Goal: Task Accomplishment & Management: Use online tool/utility

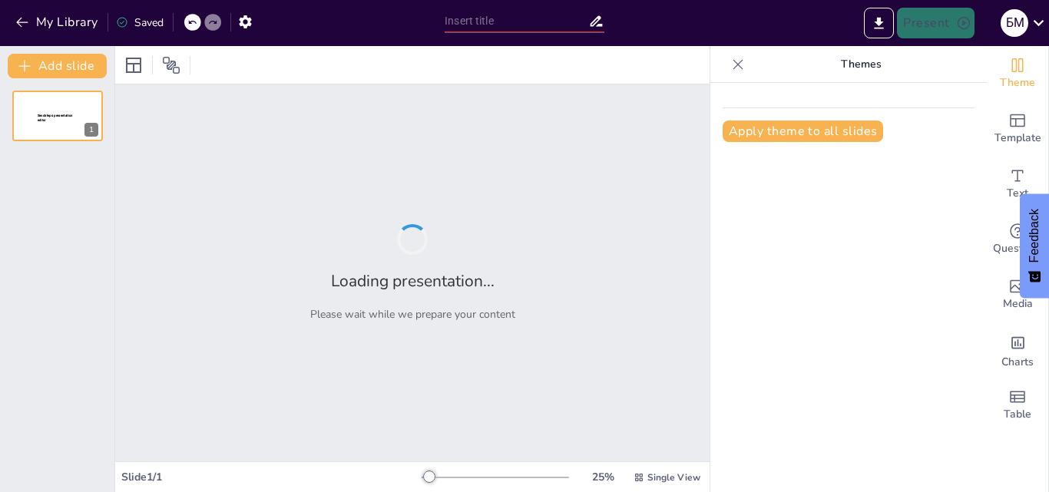
type input "Халық ауыз әдебиетінің негізі: Ертегі және оның түрлері"
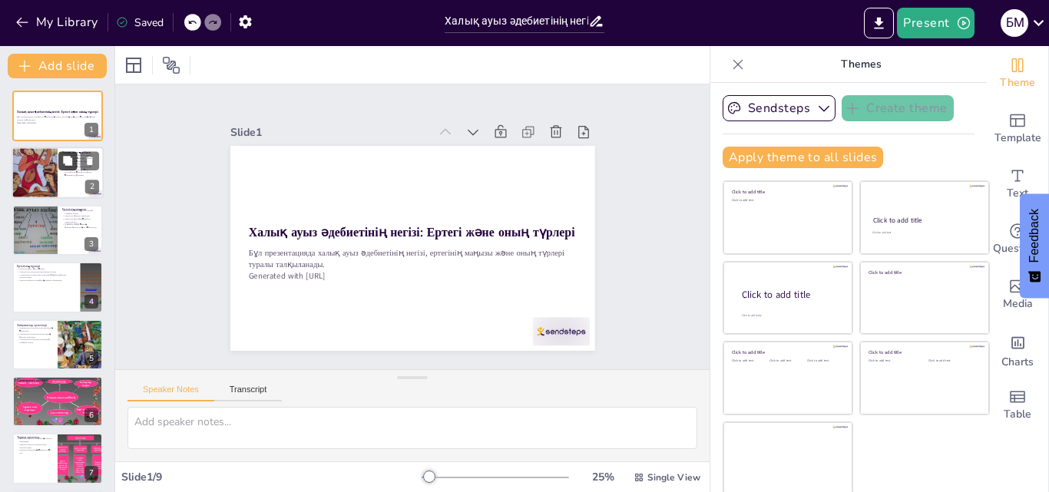
click at [77, 155] on button at bounding box center [67, 161] width 18 height 18
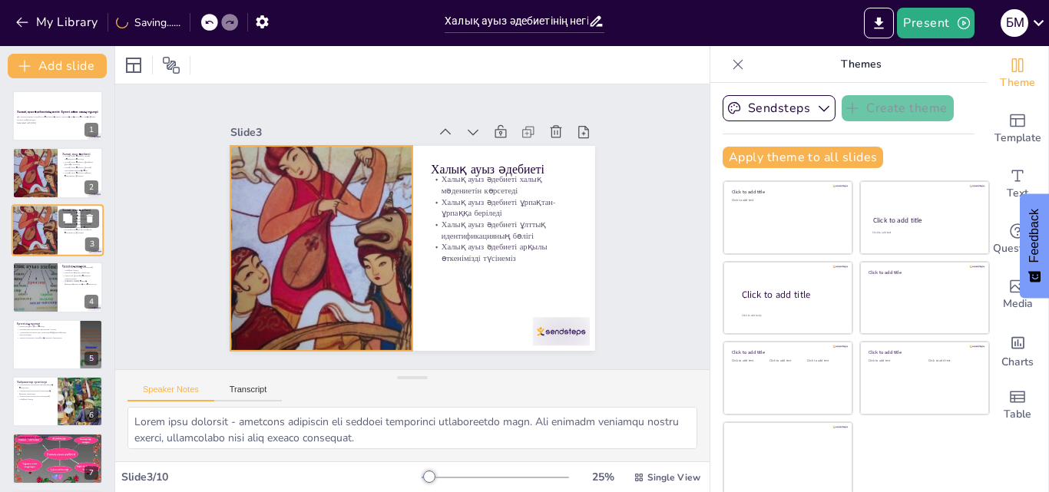
click at [51, 230] on div at bounding box center [34, 230] width 52 height 52
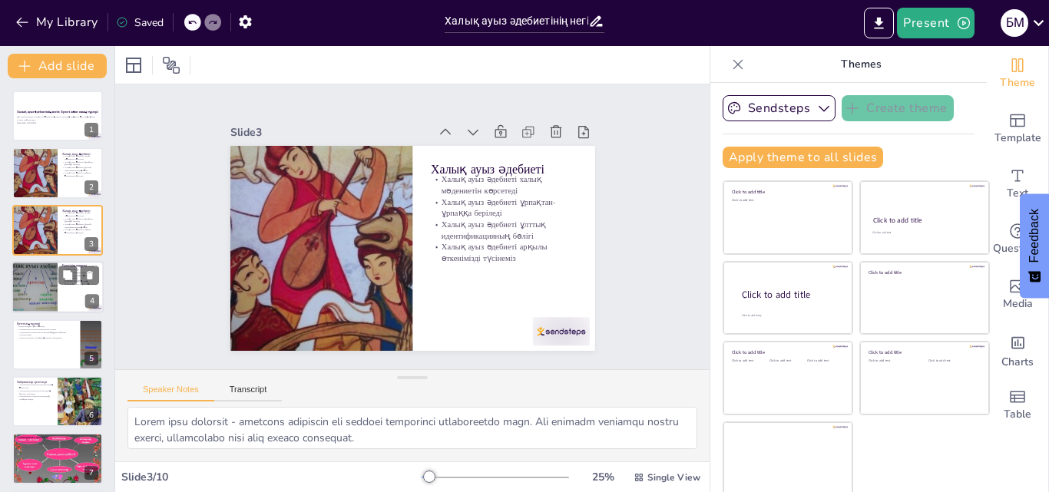
click at [45, 286] on div at bounding box center [34, 287] width 72 height 52
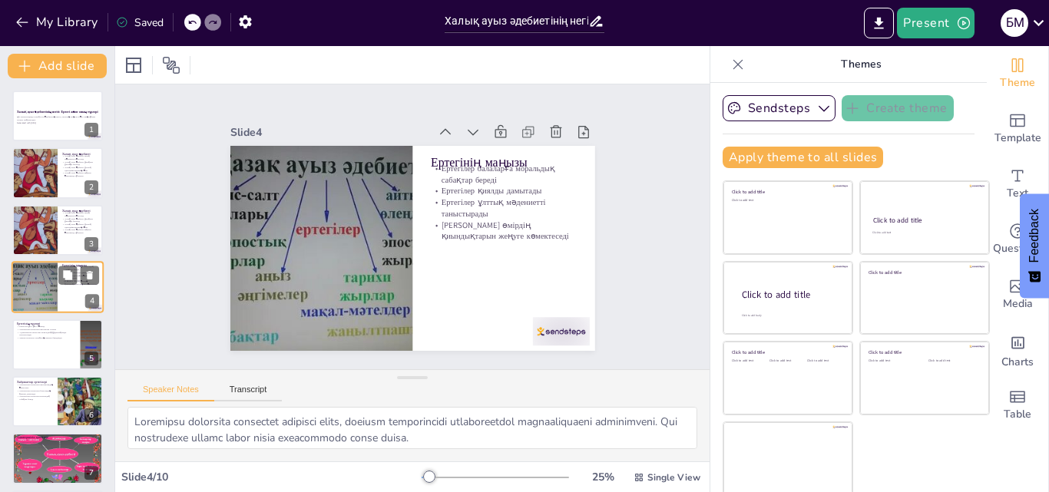
scroll to position [2, 0]
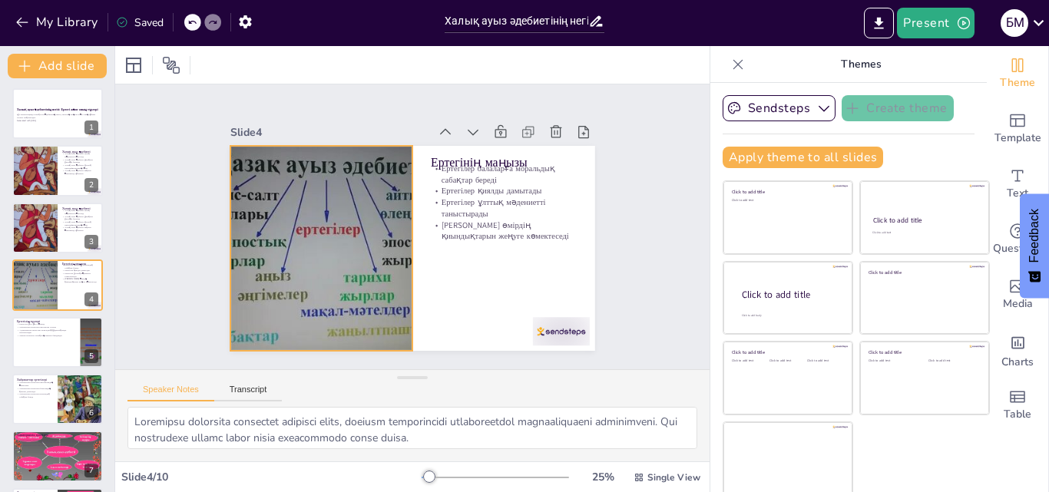
click at [325, 226] on div at bounding box center [492, 178] width 335 height 283
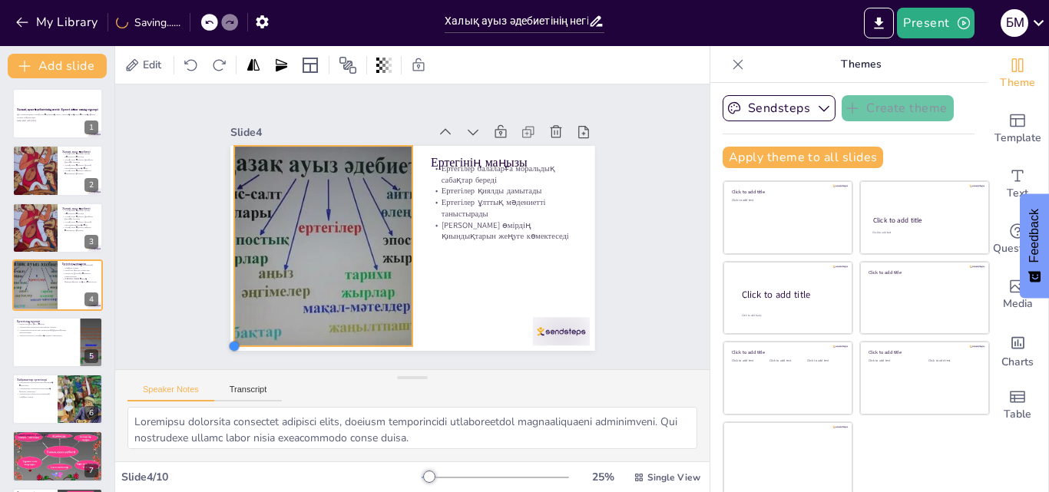
drag, startPoint x: 213, startPoint y: 347, endPoint x: 216, endPoint y: 339, distance: 8.6
click at [329, 420] on div at bounding box center [337, 428] width 17 height 17
click at [48, 354] on div at bounding box center [58, 342] width 92 height 52
type textarea "Loremipsumd si ametcon adipi elitse doeius: temporincid, utlaboreetdo magn aliq…"
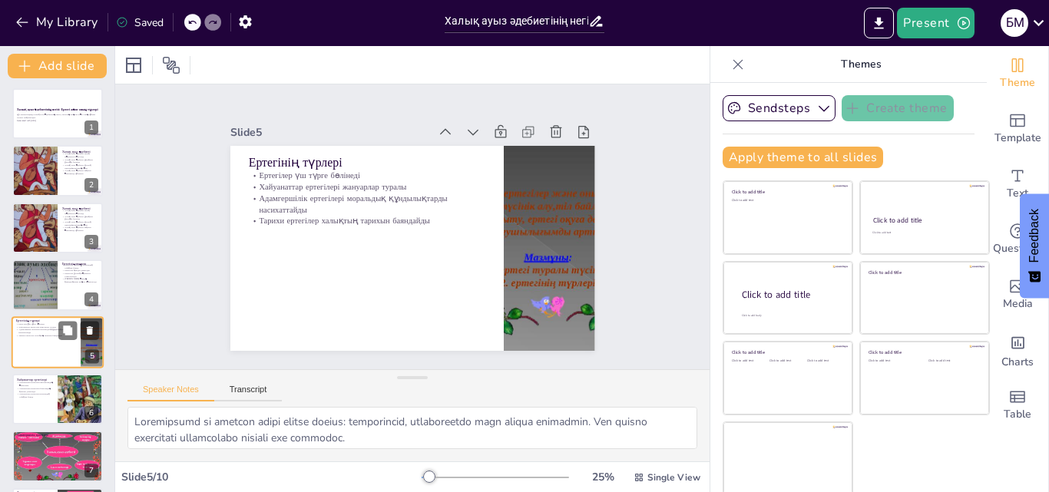
scroll to position [59, 0]
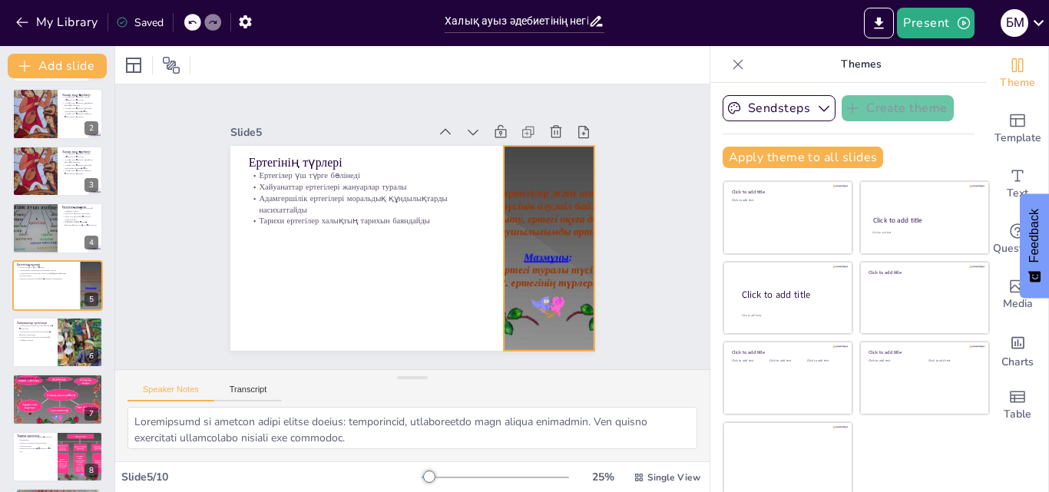
click at [527, 198] on div at bounding box center [519, 314] width 339 height 314
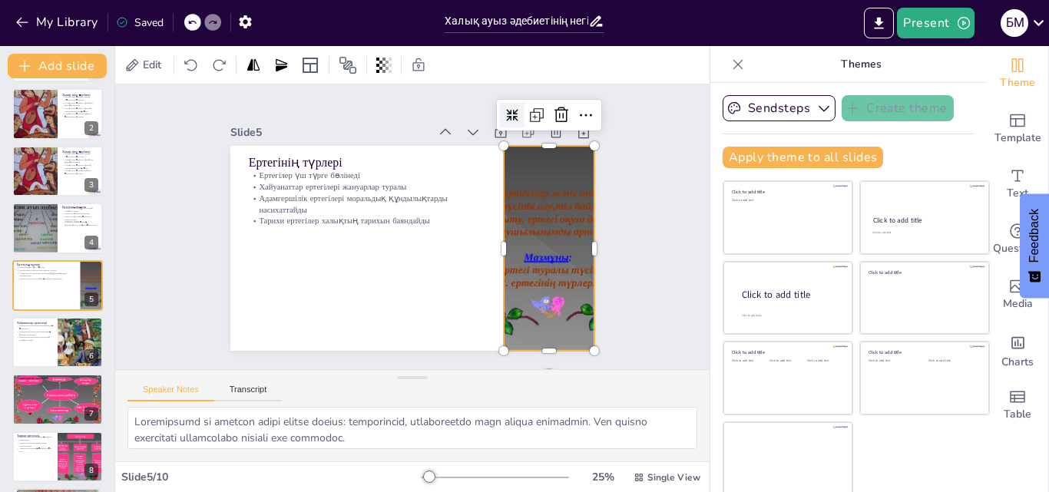
click at [482, 355] on icon at bounding box center [474, 363] width 16 height 16
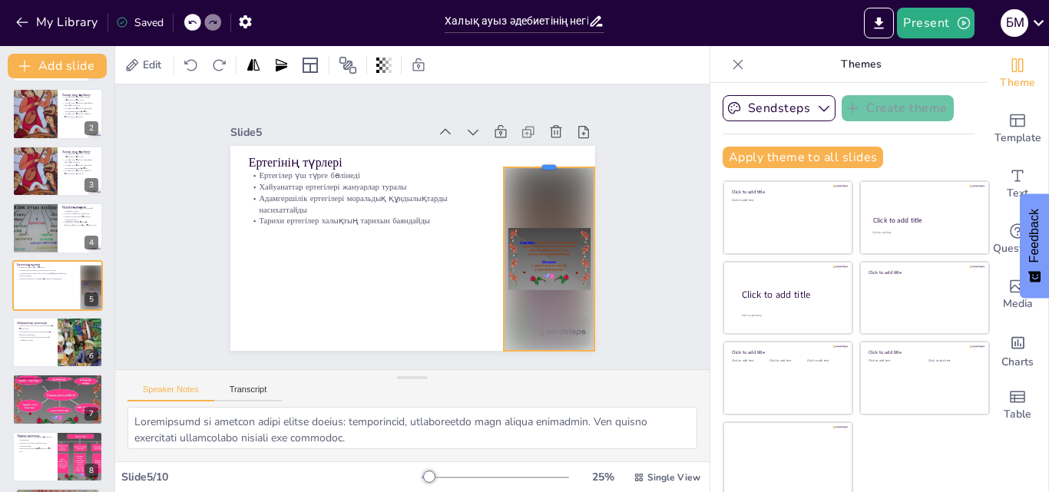
drag, startPoint x: 533, startPoint y: 139, endPoint x: 533, endPoint y: 183, distance: 43.8
click at [533, 182] on div "Ертегінің түрлері Ертегілер үш түрге бөлінеді Хайуанаттар ертегілері жануарлар …" at bounding box center [402, 245] width 418 height 360
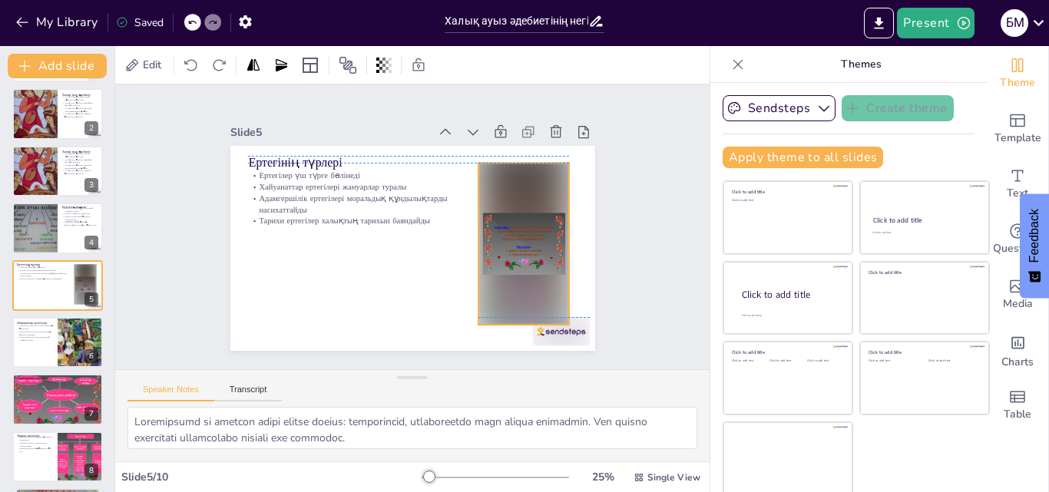
drag, startPoint x: 532, startPoint y: 197, endPoint x: 507, endPoint y: 168, distance: 38.6
click at [368, 168] on div at bounding box center [307, 186] width 123 height 177
click at [547, 312] on icon at bounding box center [559, 324] width 25 height 25
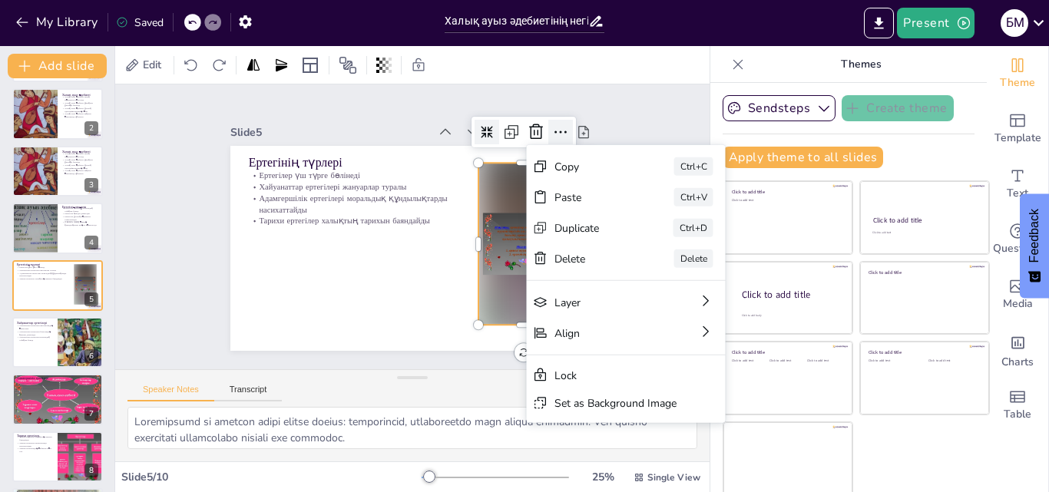
click at [433, 390] on icon at bounding box center [420, 402] width 25 height 25
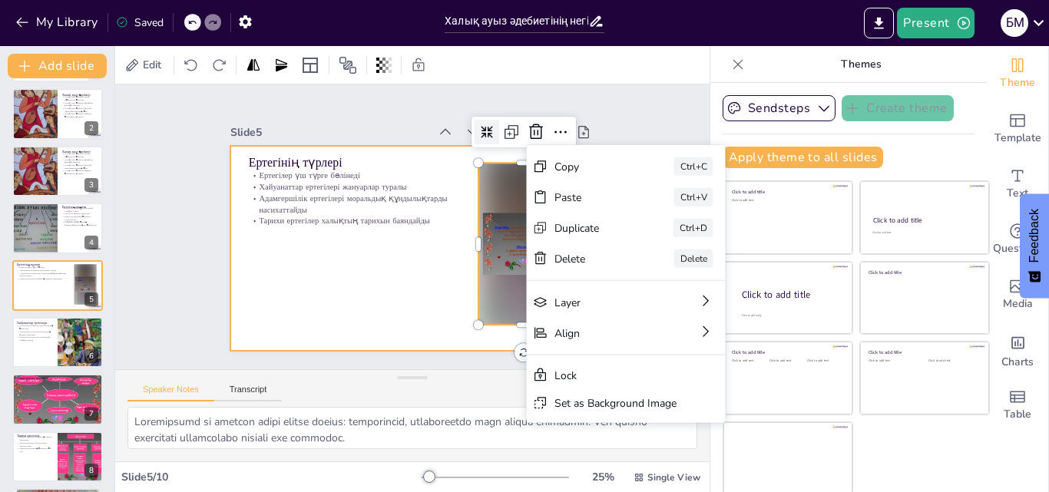
click at [395, 286] on div at bounding box center [399, 245] width 415 height 380
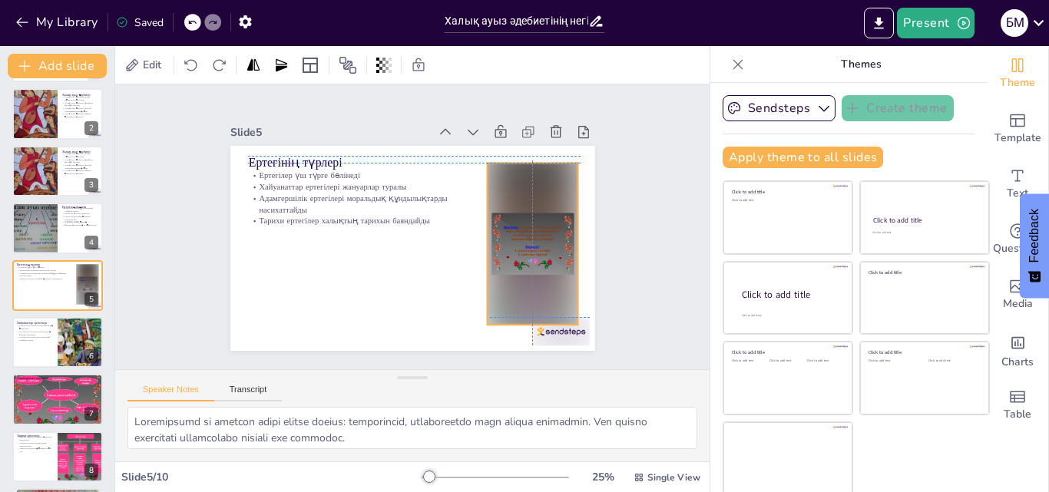
drag, startPoint x: 492, startPoint y: 290, endPoint x: 504, endPoint y: 288, distance: 11.7
click at [504, 288] on div at bounding box center [469, 333] width 184 height 169
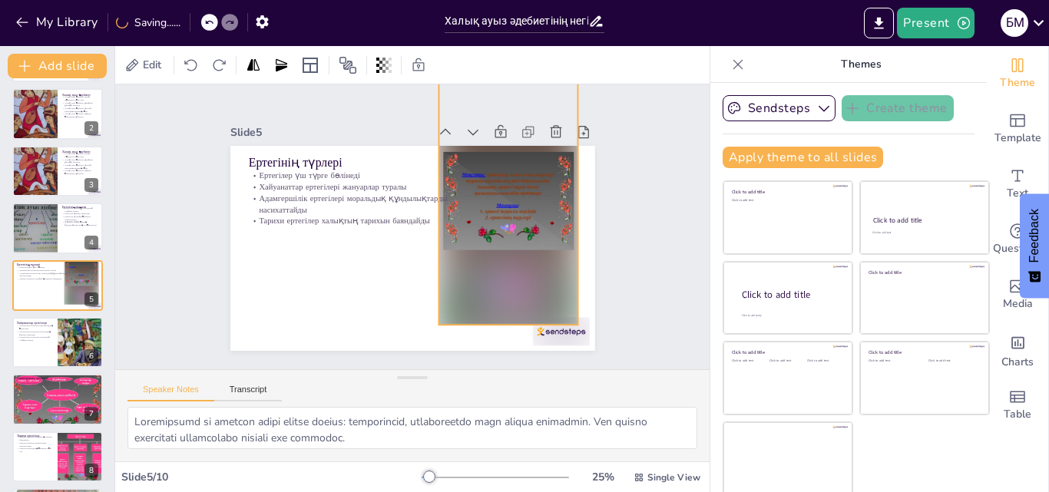
drag, startPoint x: 471, startPoint y: 158, endPoint x: 423, endPoint y: 111, distance: 67.3
click at [423, 111] on div "Slide 1 Халық ауыз әдебиетінің негізі: Ертегі және оның түрлері Бұл презентация…" at bounding box center [413, 227] width 434 height 375
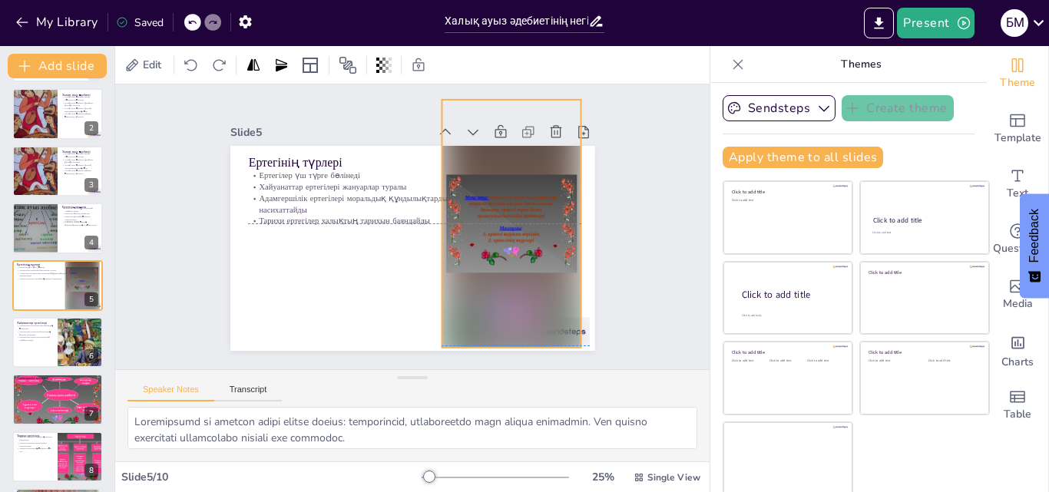
click at [514, 236] on div at bounding box center [439, 132] width 279 height 210
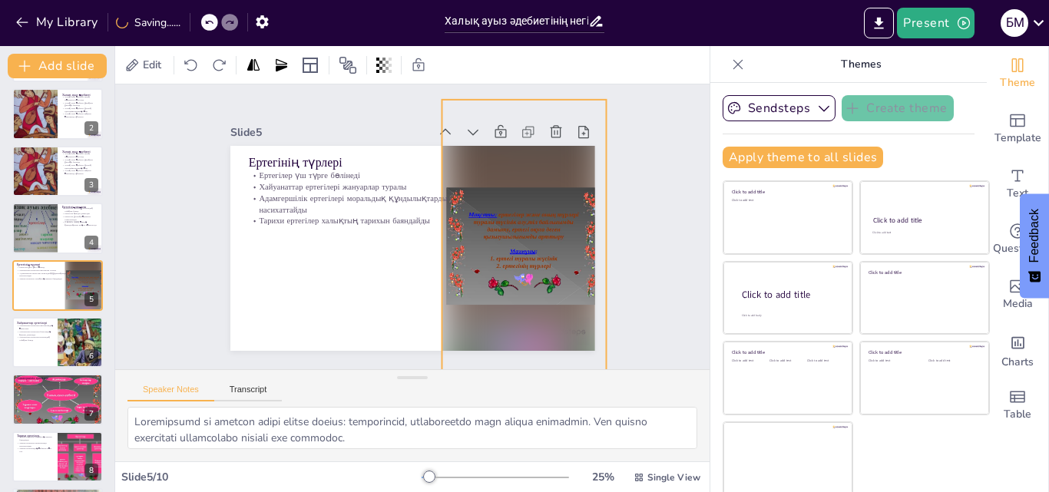
drag, startPoint x: 560, startPoint y: 342, endPoint x: 586, endPoint y: 352, distance: 27.0
click at [586, 352] on div "Slide 1 Халық ауыз әдебиетінің негізі: Ертегі және оның түрлері Бұл презентация…" at bounding box center [412, 227] width 653 height 454
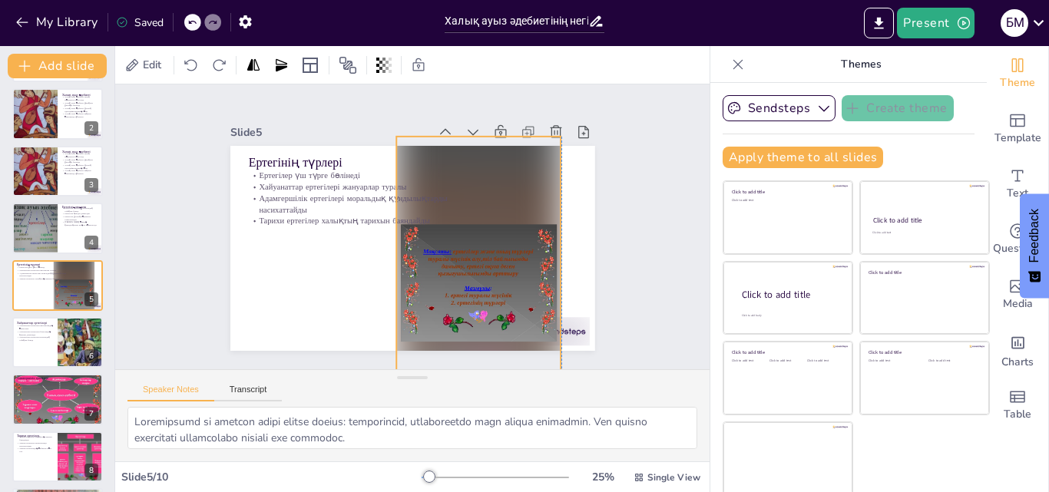
drag, startPoint x: 521, startPoint y: 324, endPoint x: 477, endPoint y: 361, distance: 57.8
click at [477, 361] on div "Slide 1 Халық ауыз әдебиетінің негізі: Ертегі және оның түрлері Бұл презентация…" at bounding box center [413, 227] width 580 height 648
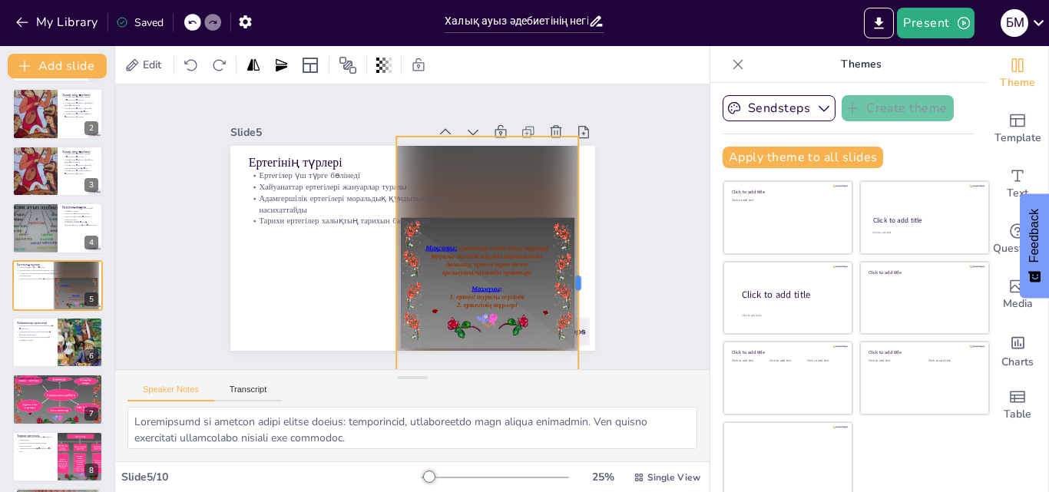
drag, startPoint x: 547, startPoint y: 276, endPoint x: 564, endPoint y: 276, distance: 17.7
click at [246, 276] on div at bounding box center [239, 170] width 12 height 293
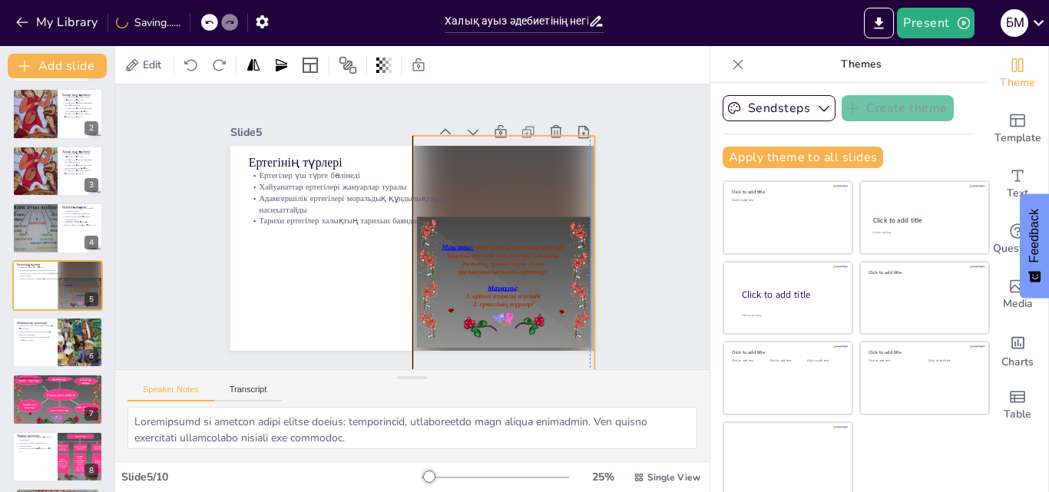
drag, startPoint x: 494, startPoint y: 279, endPoint x: 508, endPoint y: 278, distance: 13.8
click at [466, 278] on div at bounding box center [306, 236] width 320 height 344
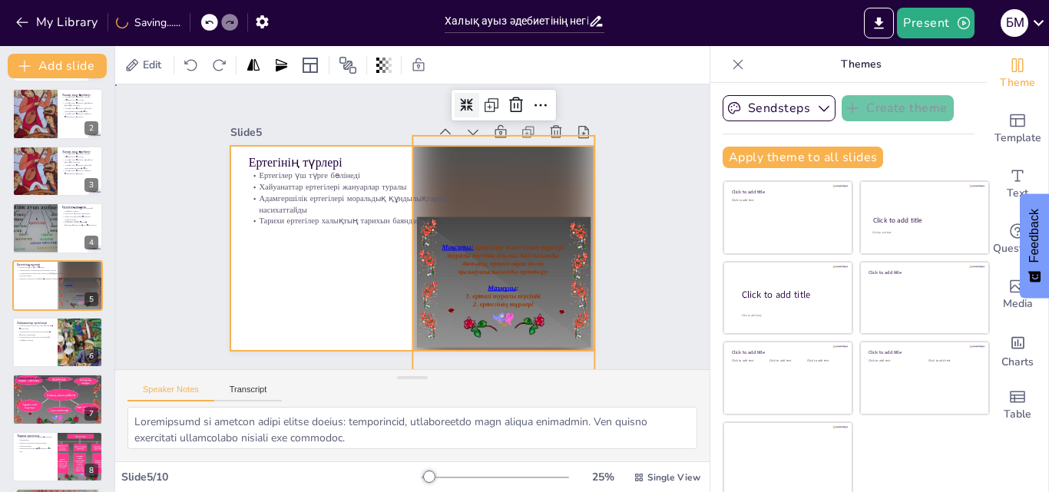
click at [335, 280] on div at bounding box center [392, 236] width 335 height 416
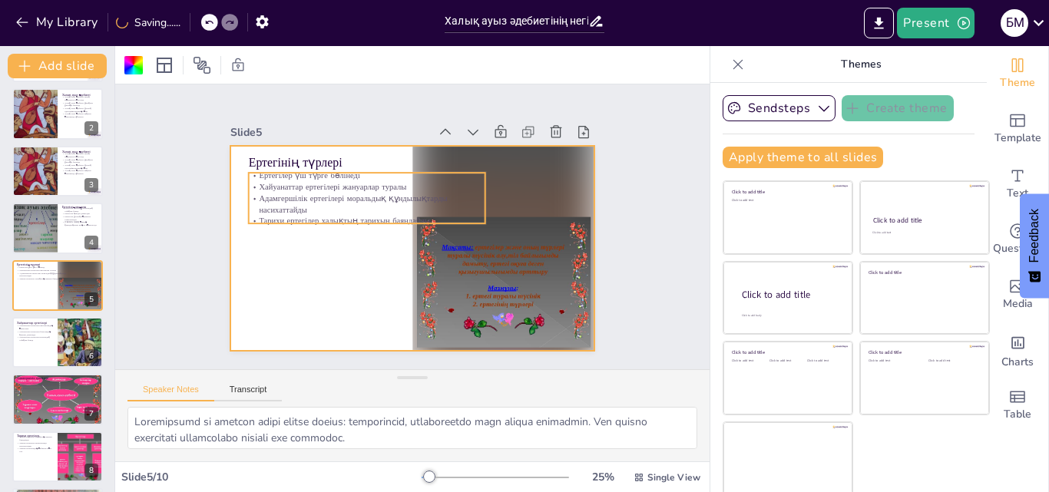
click at [424, 200] on p "Адамгершілік ертегілері моральдық құндылықтарды насихаттайды" at bounding box center [435, 181] width 23 height 237
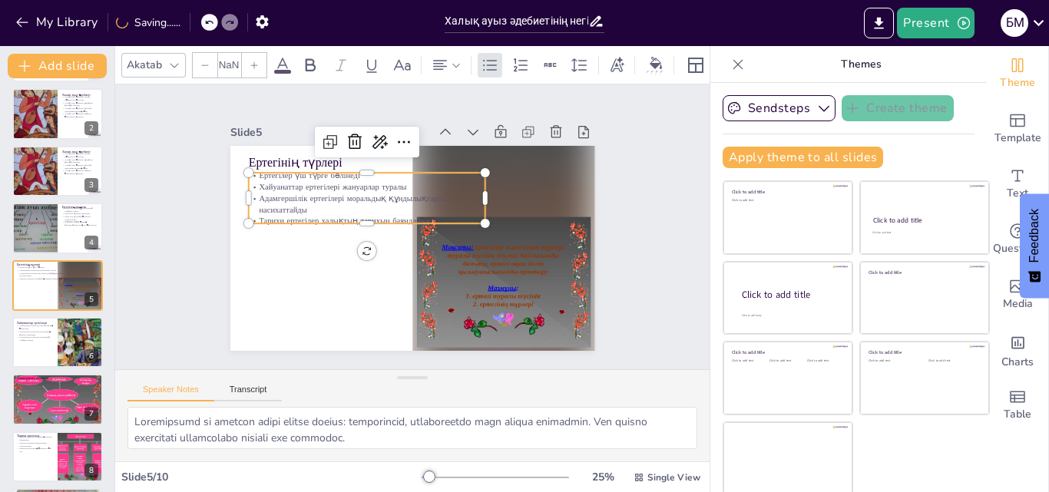
type input "32"
click at [416, 193] on p "Адамгершілік ертегілері моральдық құндылықтарды насихаттайды" at bounding box center [440, 184] width 48 height 238
click at [372, 193] on p "Адамгершілік ертегілері моральдық құндылықтарды насихаттайды" at bounding box center [419, 177] width 94 height 233
click at [370, 193] on p "Адамгершілік ертегілері моральдық құндылықтарды насихаттайды" at bounding box center [393, 178] width 191 height 175
click at [372, 217] on p "Тарихи ертегілер халықтың тарихын баяндайды" at bounding box center [374, 201] width 211 height 128
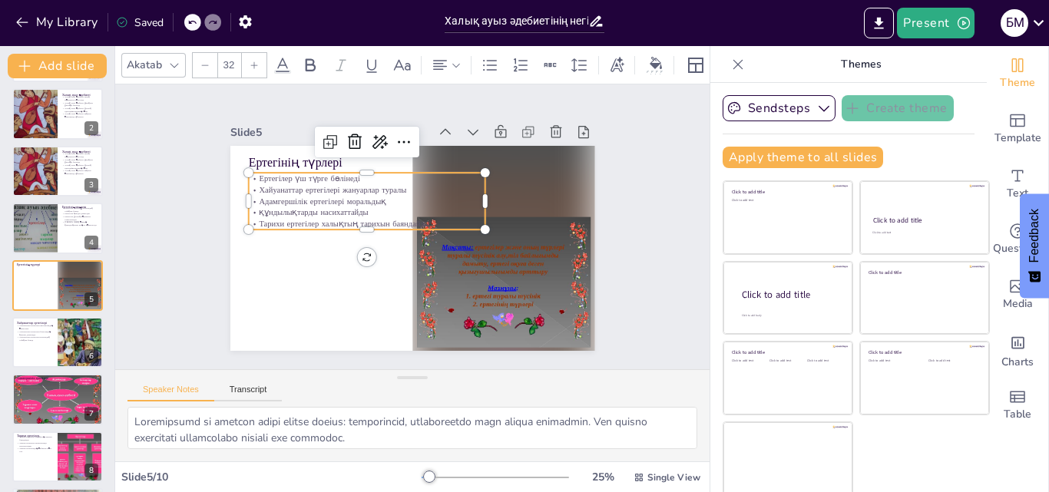
click at [375, 220] on p "Тарихи ертегілер халықтың тарихын баяндайды" at bounding box center [405, 181] width 60 height 234
click at [225, 325] on div "Slide 1 Халық ауыз әдебиетінің негізі: Ертегі және оның түрлері Бұл презентация…" at bounding box center [412, 227] width 375 height 505
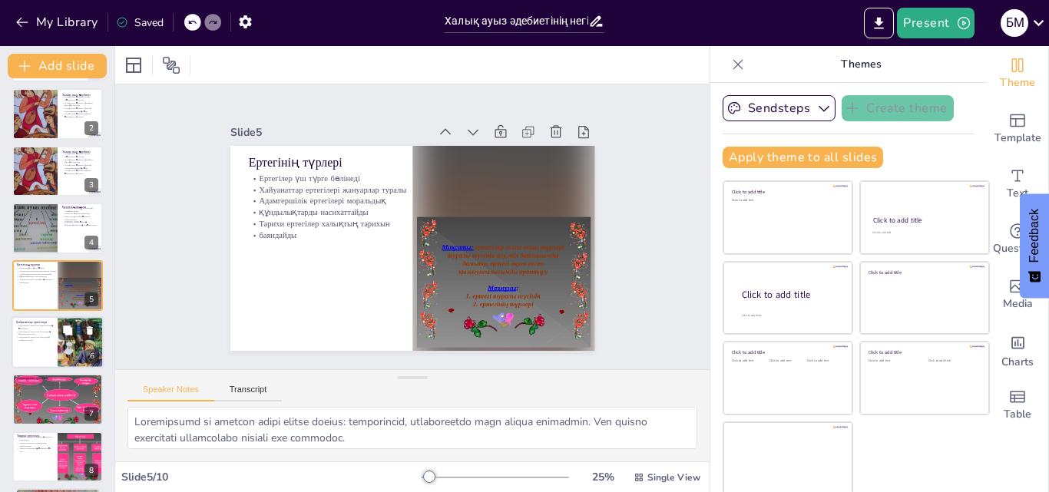
click at [77, 344] on div at bounding box center [81, 342] width 46 height 61
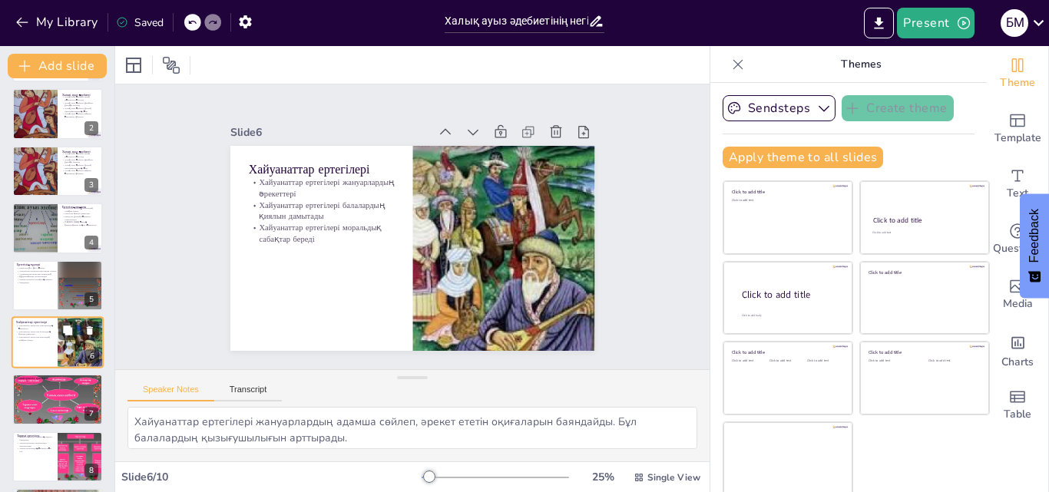
scroll to position [117, 0]
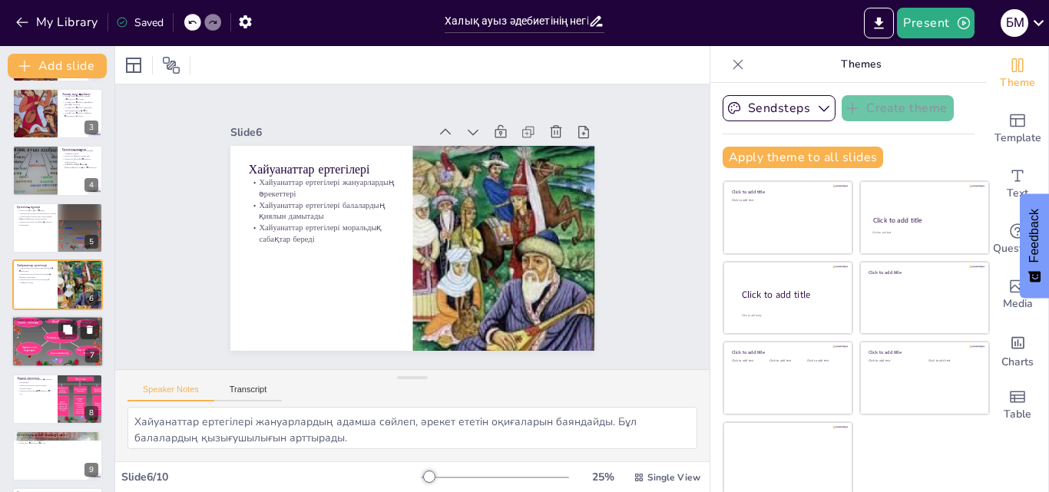
click at [32, 348] on div at bounding box center [58, 341] width 92 height 69
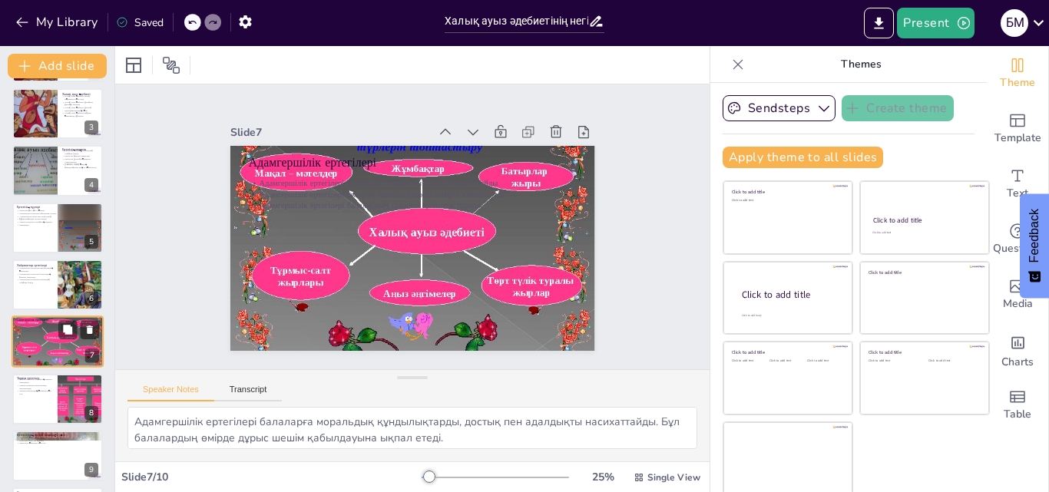
scroll to position [173, 0]
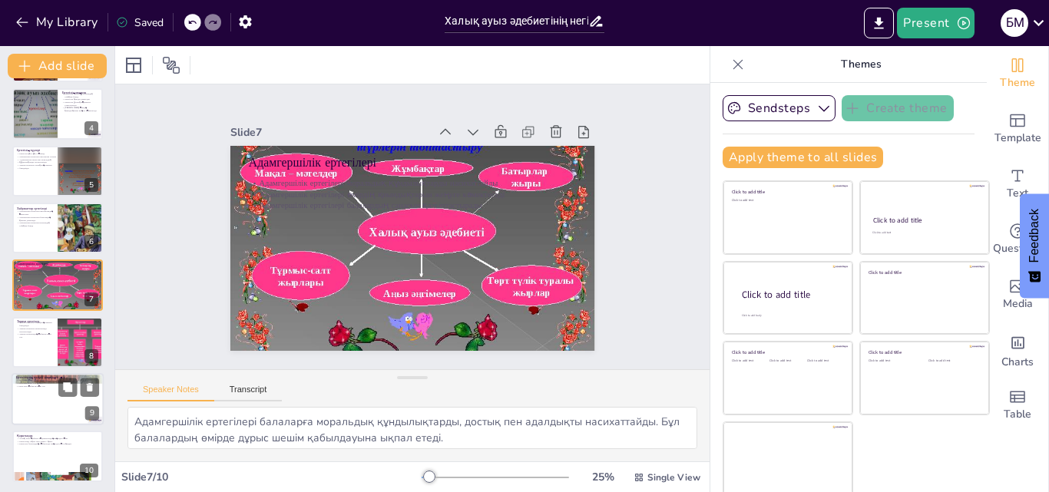
click at [38, 390] on div at bounding box center [58, 399] width 92 height 52
type textarea "Қазіргі заманда ертегілер балалар мен ересектер үшін көңіл көтеру құралы болып …"
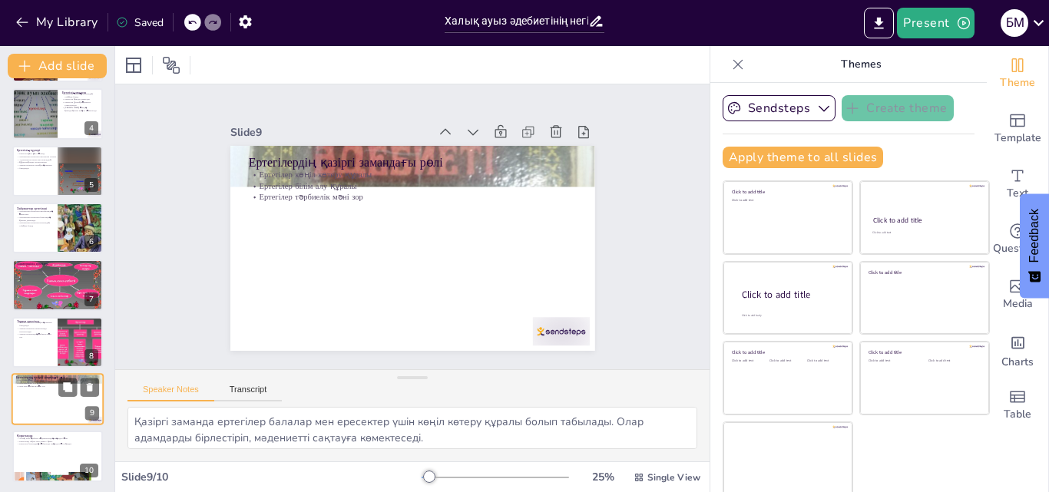
scroll to position [176, 0]
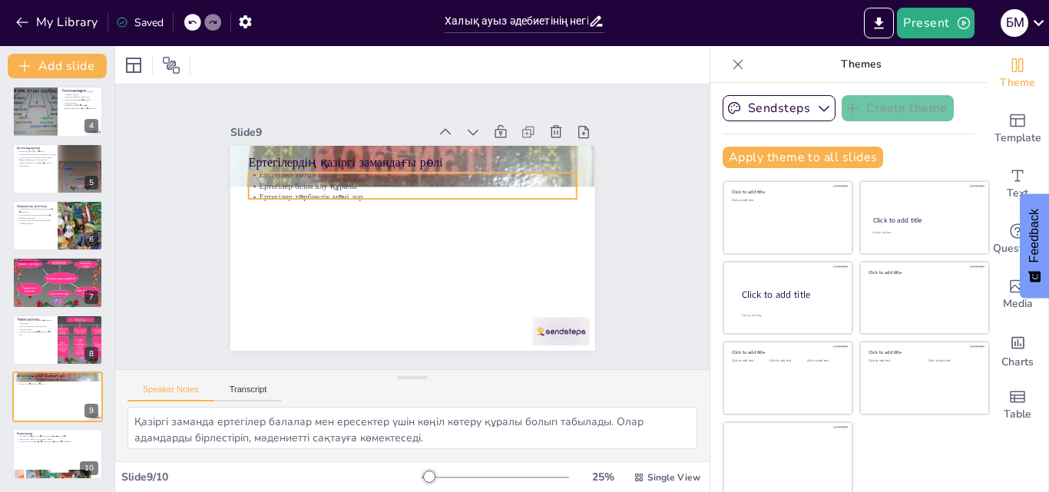
click at [507, 164] on p "Ертегілер көңіл көтеру құралы" at bounding box center [462, 210] width 112 height 315
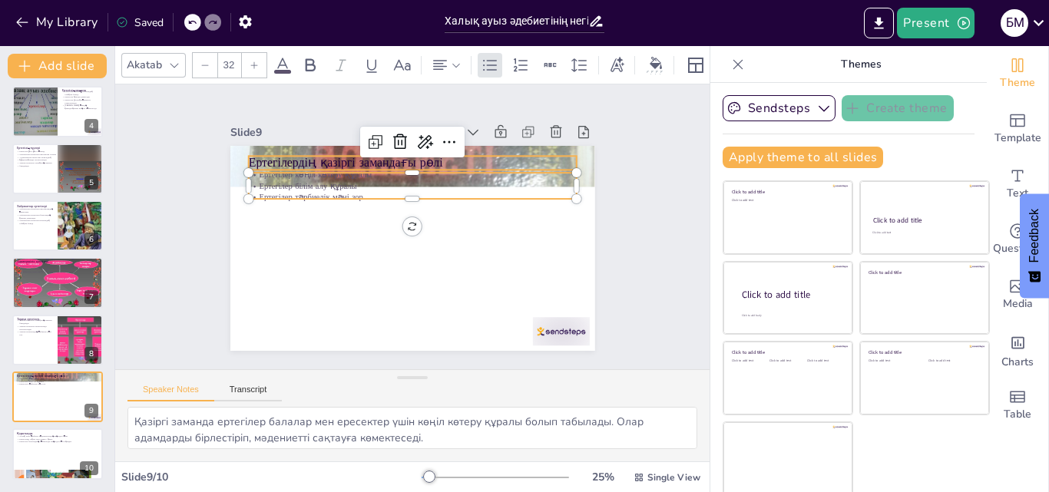
click at [507, 159] on p "Ертегілердің қазіргі замандағы рөлі" at bounding box center [444, 171] width 292 height 179
type input "48"
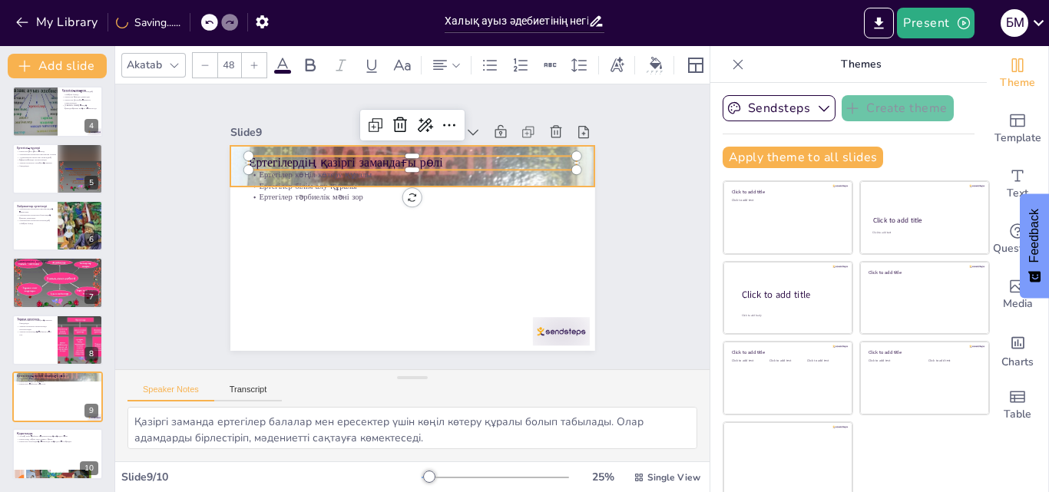
click at [566, 168] on div at bounding box center [447, 275] width 580 height 607
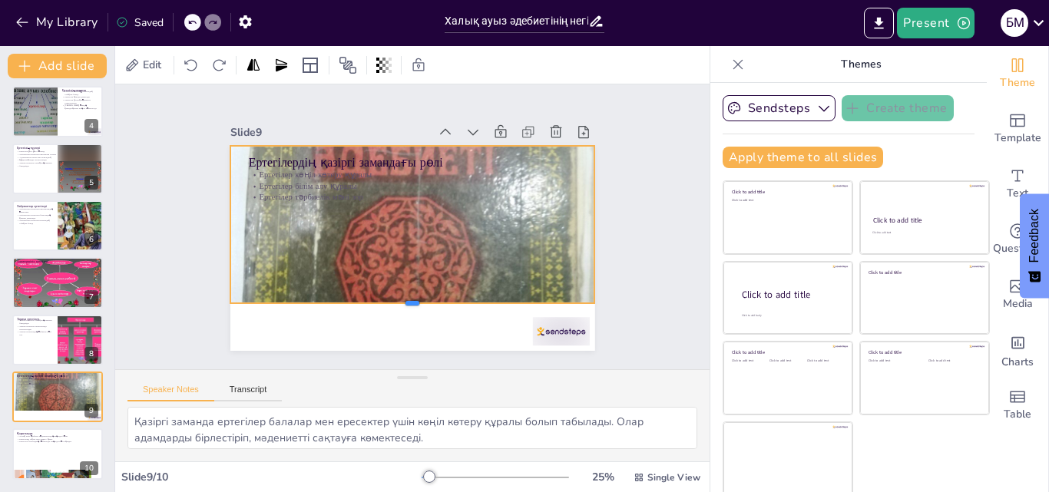
drag, startPoint x: 396, startPoint y: 182, endPoint x: 414, endPoint y: 299, distance: 118.0
click at [414, 299] on div at bounding box center [345, 275] width 224 height 302
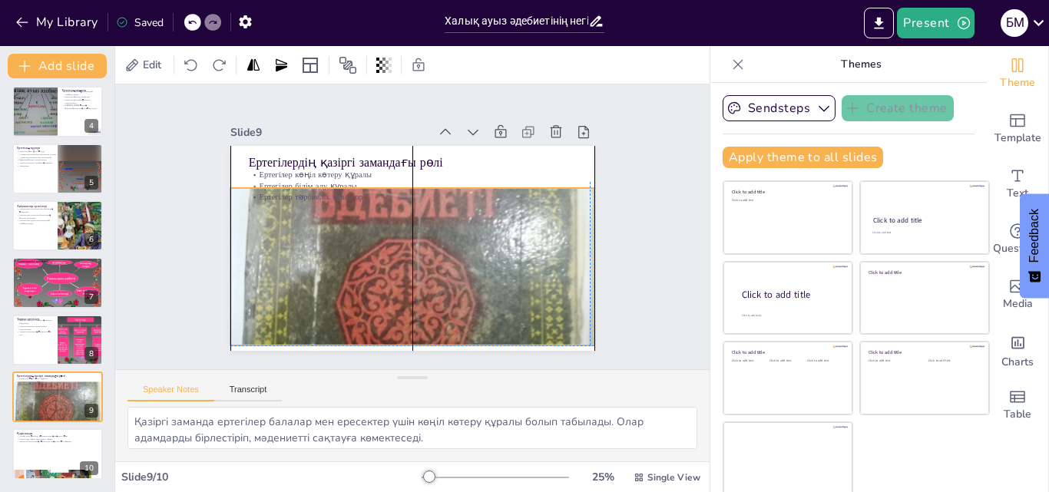
drag, startPoint x: 410, startPoint y: 233, endPoint x: 410, endPoint y: 269, distance: 36.1
click at [410, 269] on div at bounding box center [428, 218] width 603 height 559
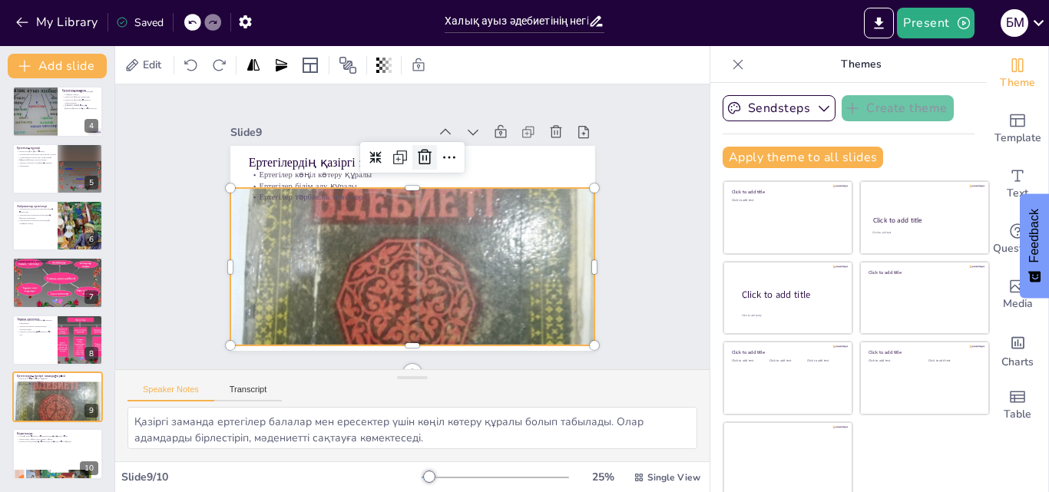
click at [470, 236] on icon at bounding box center [480, 246] width 20 height 20
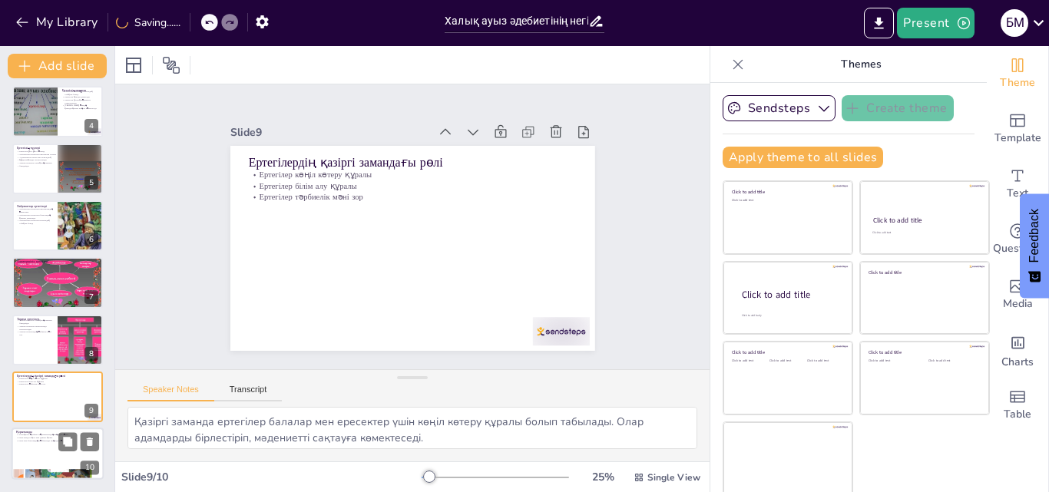
click at [56, 454] on div at bounding box center [58, 454] width 92 height 52
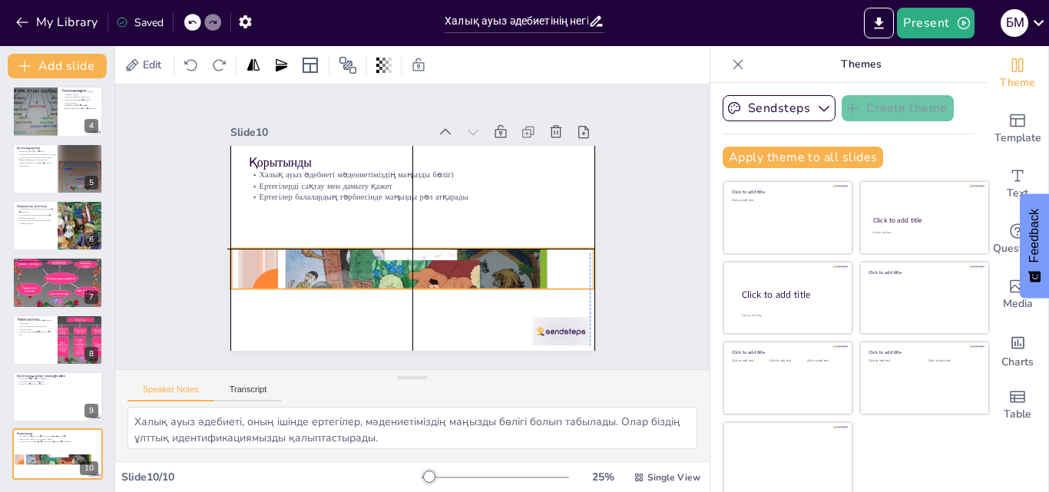
drag, startPoint x: 282, startPoint y: 314, endPoint x: 279, endPoint y: 257, distance: 56.9
click at [279, 257] on div at bounding box center [384, 258] width 455 height 449
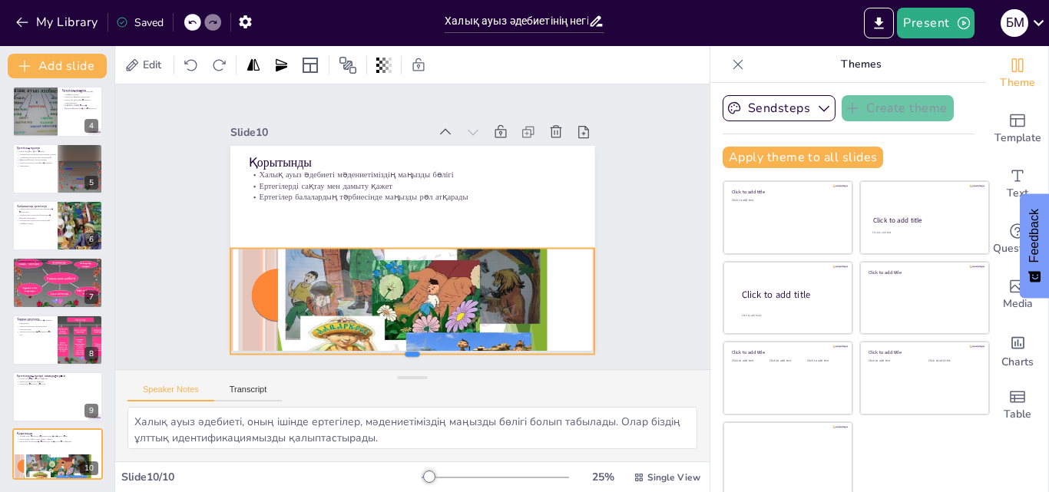
drag, startPoint x: 394, startPoint y: 283, endPoint x: 391, endPoint y: 349, distance: 65.3
click at [391, 349] on div at bounding box center [358, 349] width 338 height 160
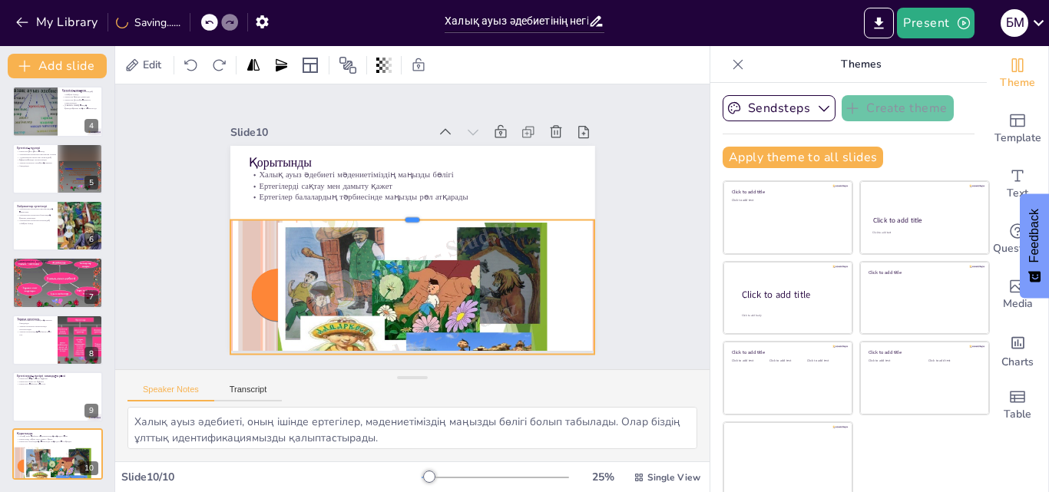
drag, startPoint x: 394, startPoint y: 238, endPoint x: 392, endPoint y: 210, distance: 28.4
click at [392, 210] on div at bounding box center [425, 224] width 88 height 359
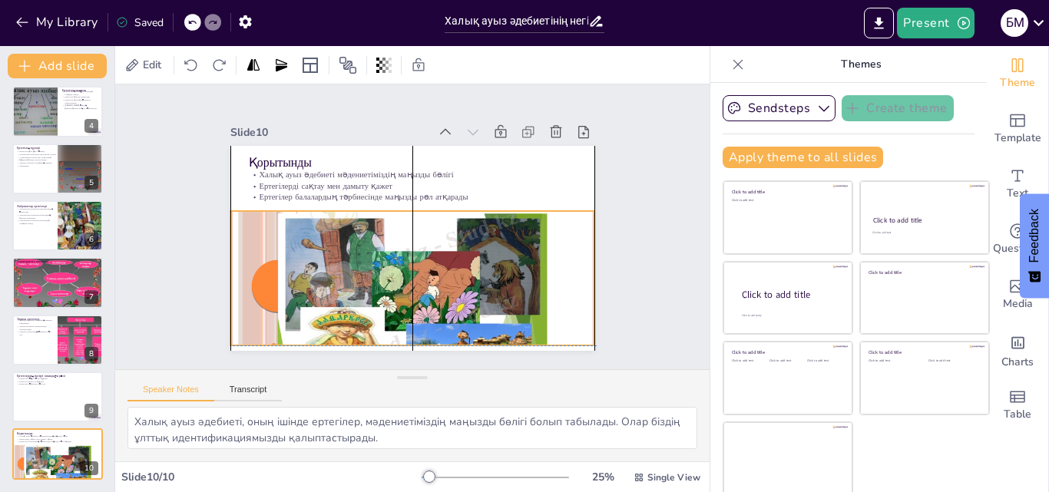
drag, startPoint x: 407, startPoint y: 269, endPoint x: 409, endPoint y: 256, distance: 13.3
click at [409, 256] on div at bounding box center [386, 207] width 438 height 457
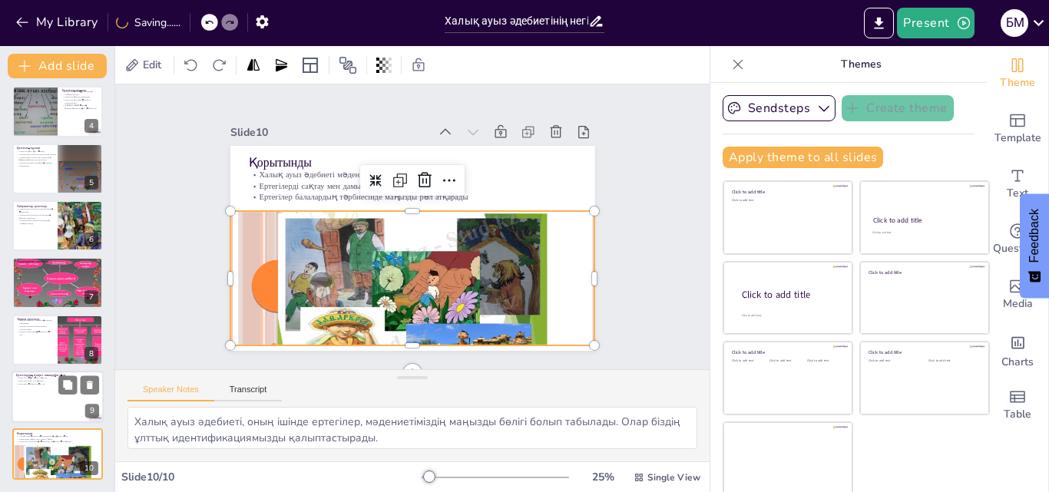
click at [49, 413] on div at bounding box center [58, 397] width 92 height 52
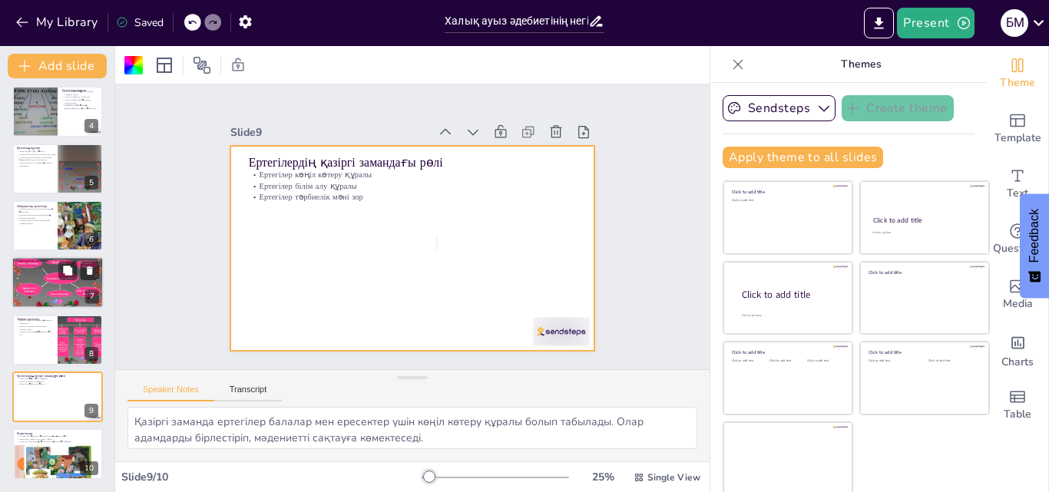
click at [45, 272] on p "Адамгершілік ертегілері балалардың санасын қалыптастырады" at bounding box center [57, 271] width 83 height 3
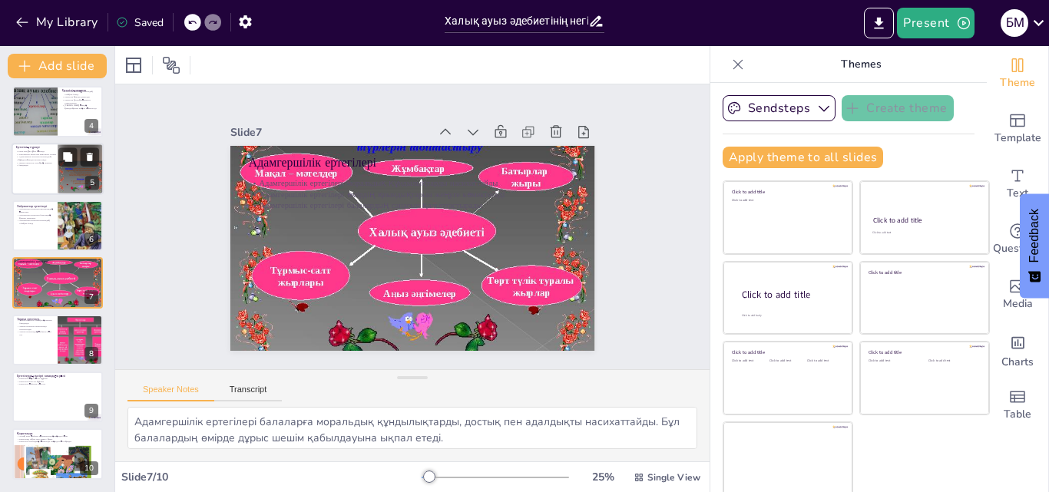
scroll to position [173, 0]
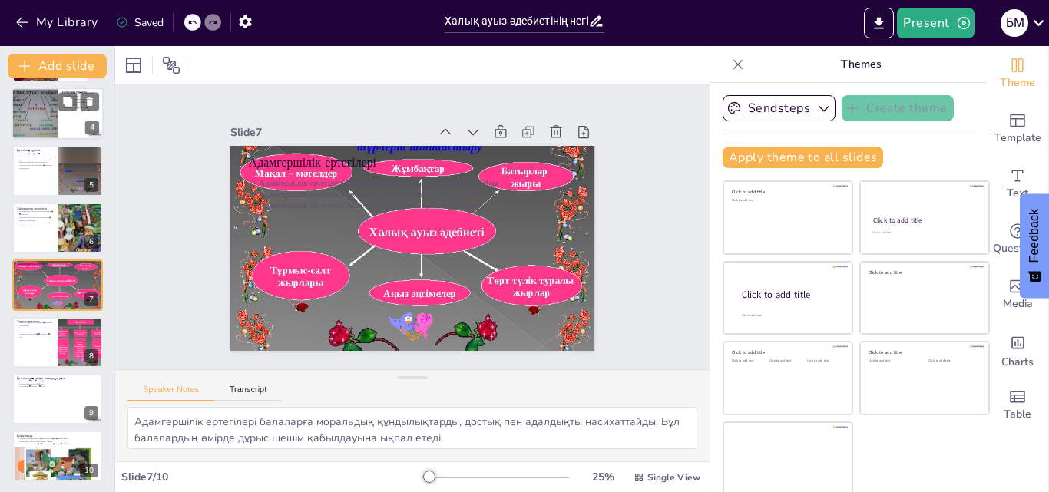
click at [38, 125] on div at bounding box center [34, 113] width 71 height 51
type textarea "Loremipsu dolorsita consectet adipisci elits, doeiusm temporincidi utlaboreetdo…"
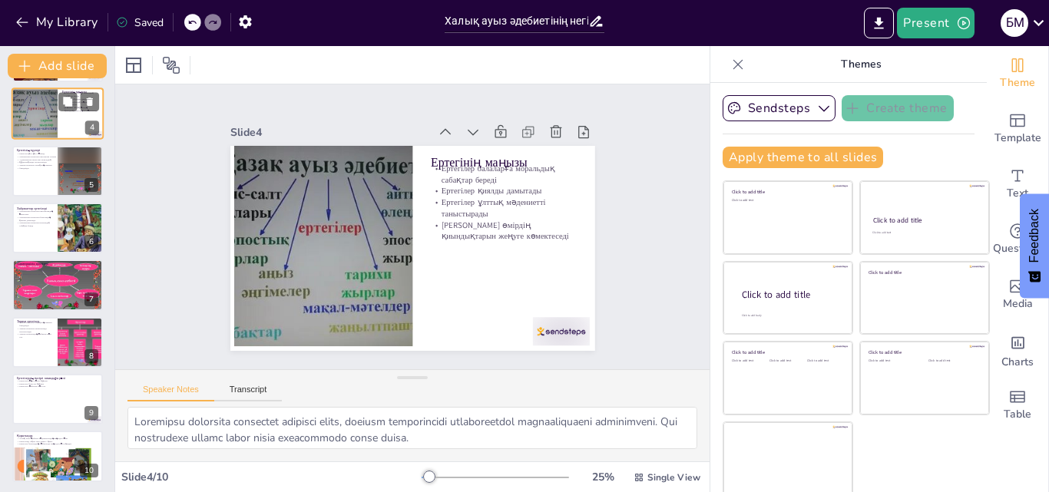
scroll to position [2, 0]
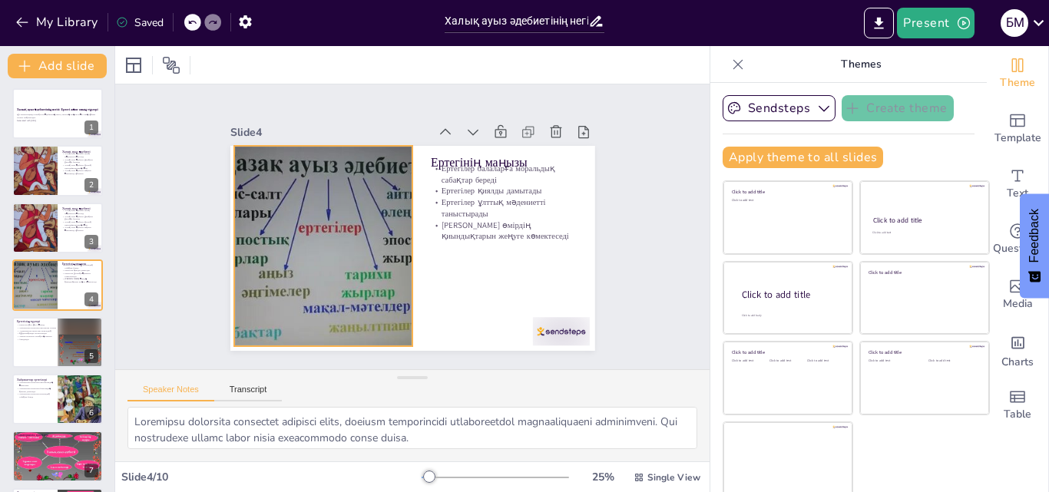
click at [303, 242] on div at bounding box center [325, 199] width 342 height 314
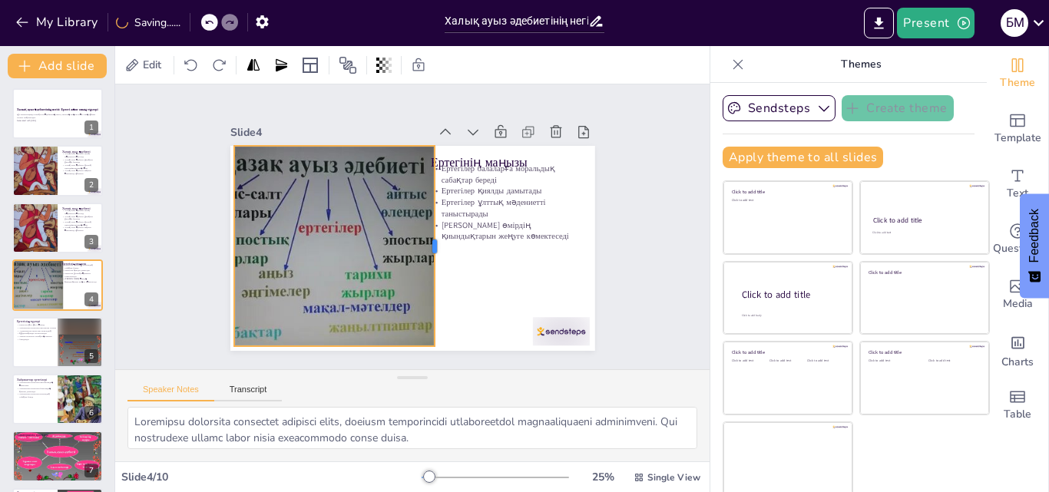
drag, startPoint x: 395, startPoint y: 240, endPoint x: 417, endPoint y: 243, distance: 22.5
click at [417, 243] on div at bounding box center [399, 259] width 199 height 54
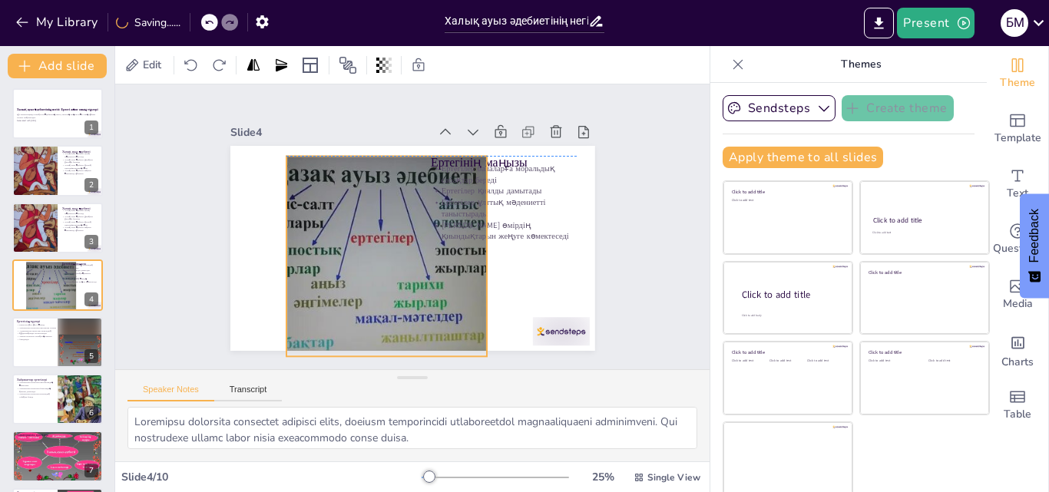
drag, startPoint x: 269, startPoint y: 257, endPoint x: 322, endPoint y: 264, distance: 53.4
click at [322, 264] on div at bounding box center [387, 187] width 229 height 299
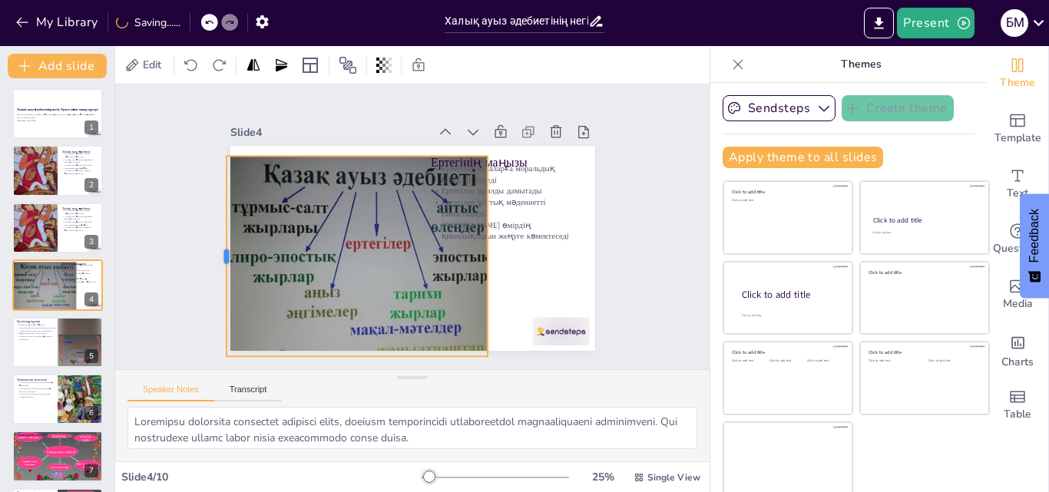
drag, startPoint x: 255, startPoint y: 248, endPoint x: 209, endPoint y: 244, distance: 46.2
click at [209, 176] on div at bounding box center [261, 104] width 157 height 144
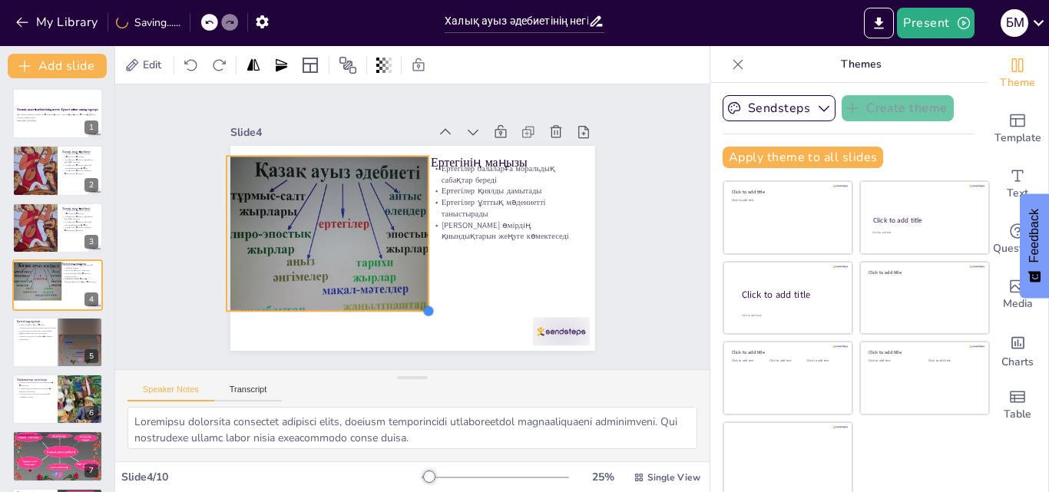
drag, startPoint x: 471, startPoint y: 353, endPoint x: 400, endPoint y: 308, distance: 83.9
click at [400, 308] on div "[PERSON_NAME] маңызы Ертегілер балаларға моральдық сабақтар береді Ертегілер қи…" at bounding box center [396, 242] width 396 height 408
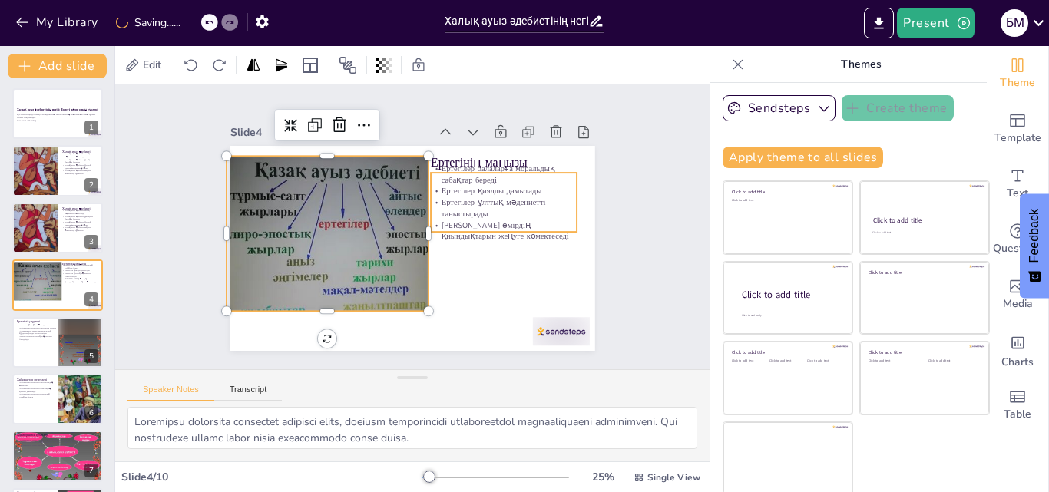
click at [467, 217] on p "Ертегілер қиялды дамытады" at bounding box center [495, 279] width 95 height 124
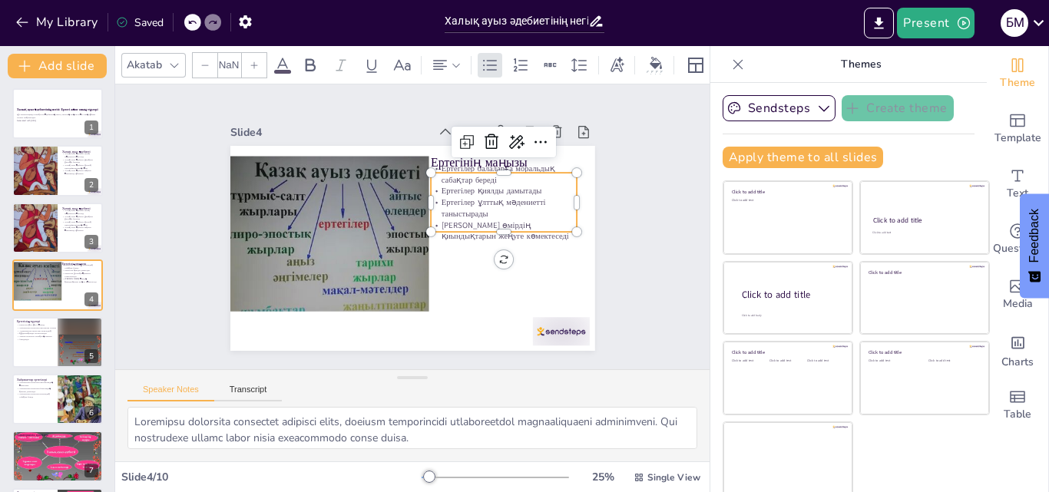
type input "32"
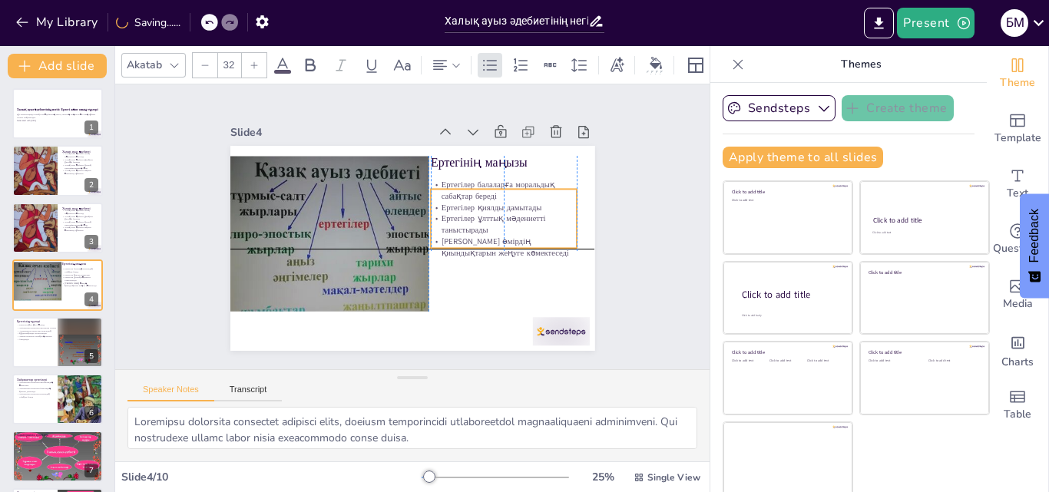
drag, startPoint x: 467, startPoint y: 184, endPoint x: 468, endPoint y: 203, distance: 19.2
click at [389, 203] on p "Ертегілер қиялды дамытады" at bounding box center [331, 180] width 116 height 106
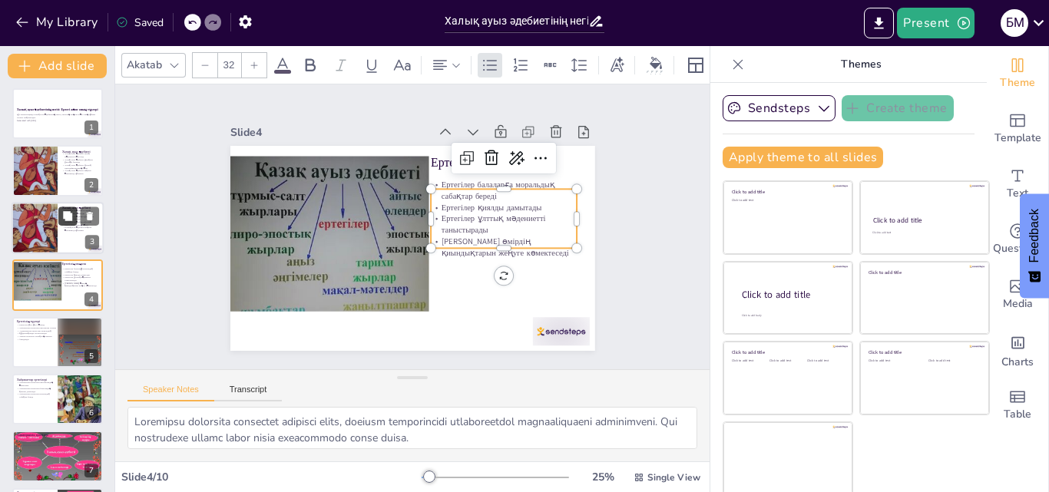
click at [58, 220] on button at bounding box center [67, 215] width 18 height 18
type textarea "Lorem ipsu dolorsit - ametcons adipiscin eli seddoei temporinci utlaboreetdo ma…"
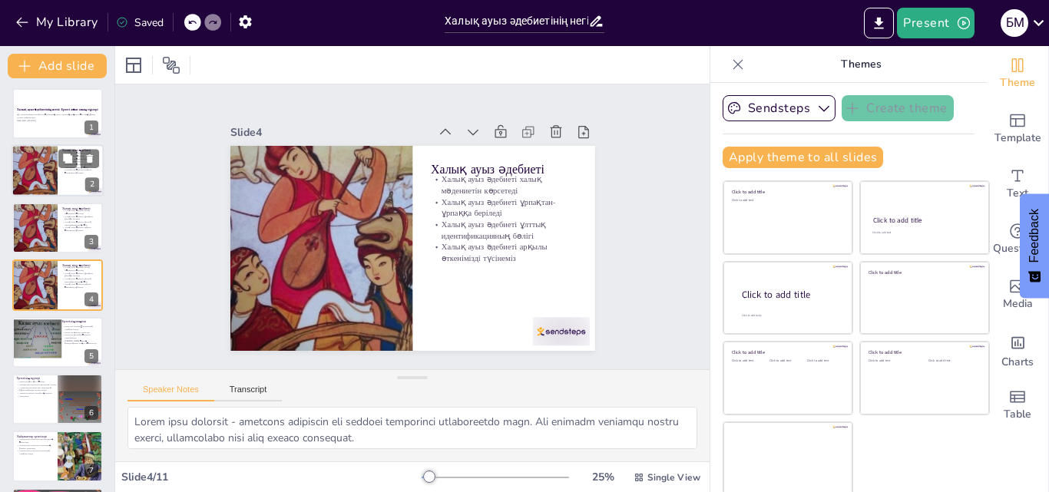
click at [47, 163] on div at bounding box center [34, 171] width 52 height 52
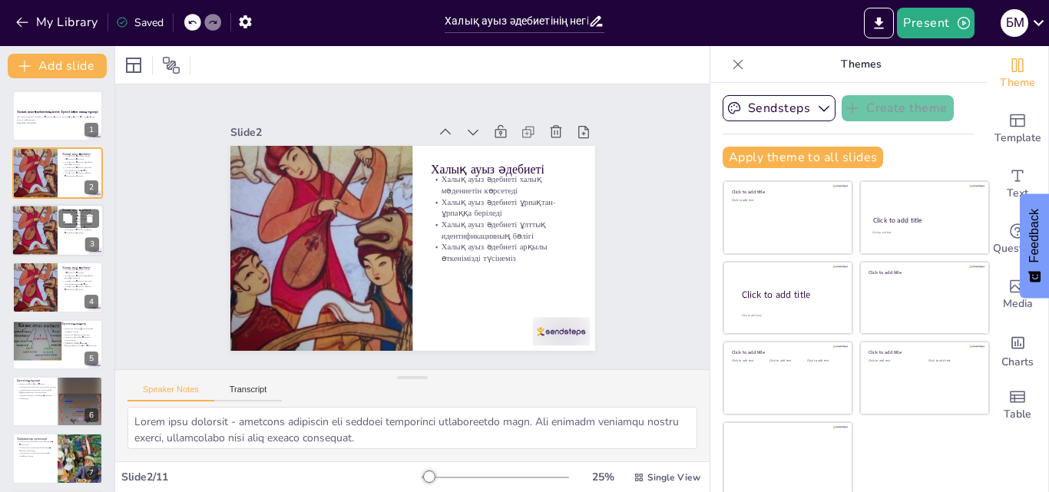
click at [43, 220] on div at bounding box center [34, 230] width 52 height 52
click at [28, 165] on div at bounding box center [34, 173] width 52 height 52
click at [32, 120] on p "Бұл презентацияда халық ауыз әдебиетінің негізі, ертегінің маңызы және оның түр…" at bounding box center [57, 118] width 83 height 5
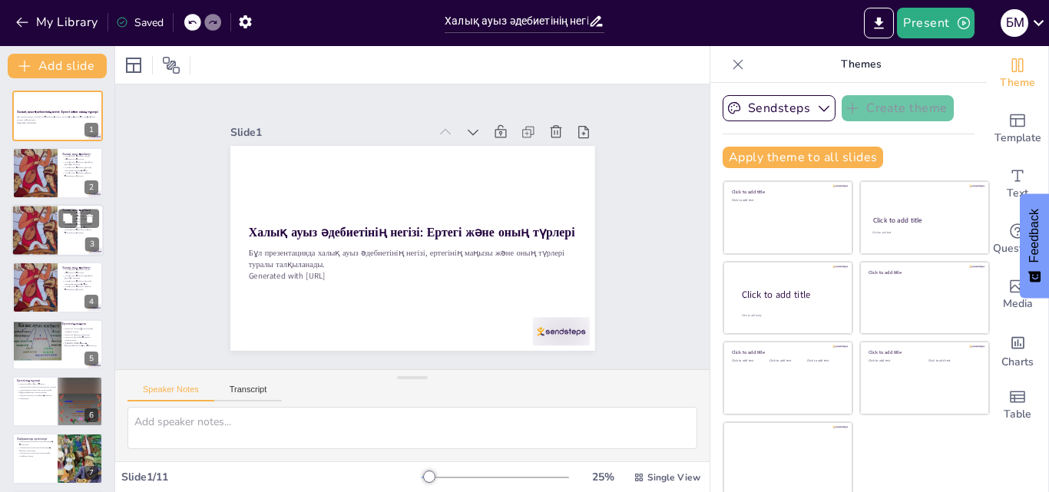
click at [44, 241] on div at bounding box center [34, 230] width 52 height 52
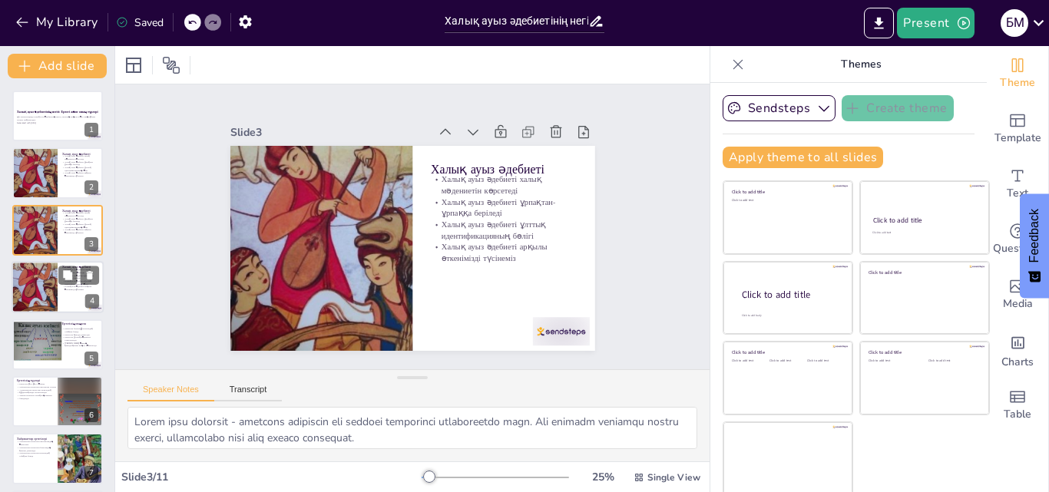
click at [42, 282] on div at bounding box center [34, 287] width 52 height 52
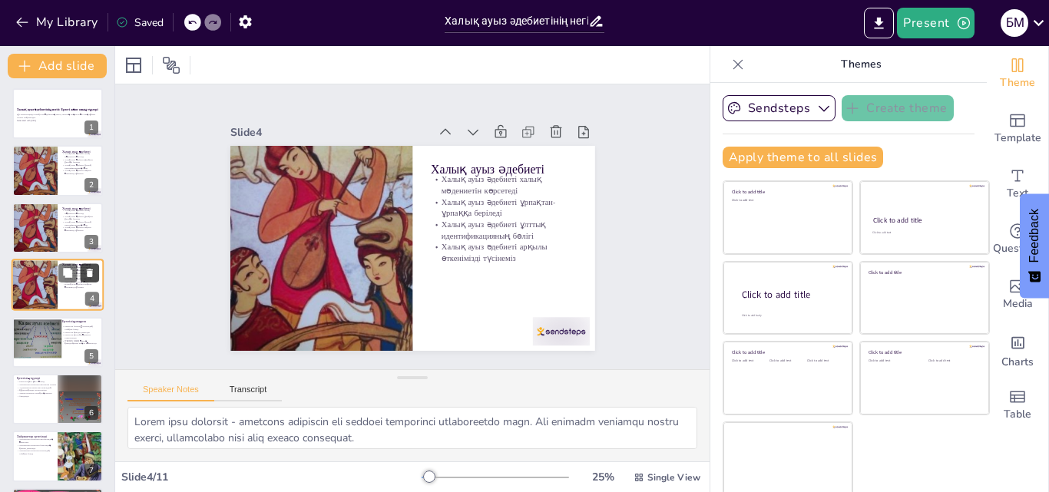
click at [89, 270] on icon at bounding box center [90, 273] width 6 height 8
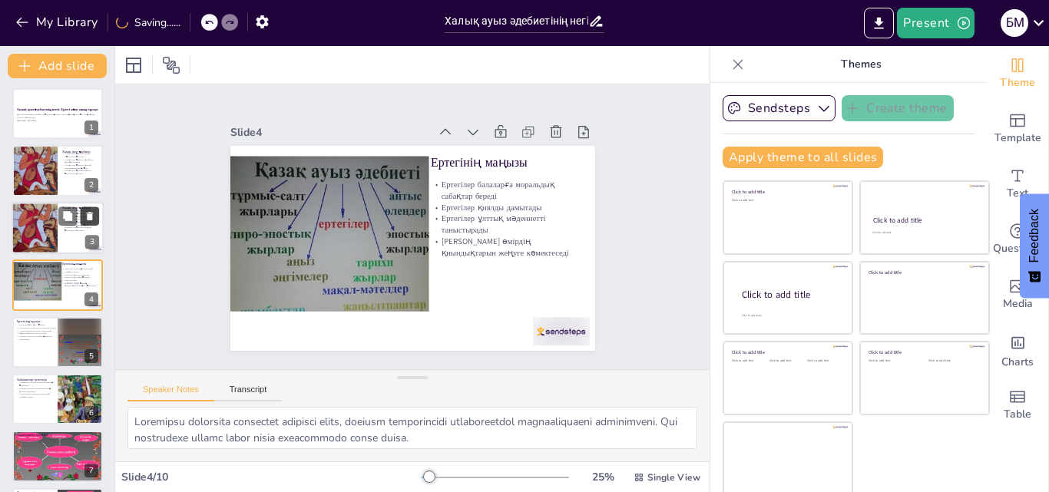
click at [91, 216] on icon at bounding box center [90, 216] width 6 height 8
type textarea "Loremipsumd si ametcon adipi elitse doeius: temporincid, utlaboreetdo magn aliq…"
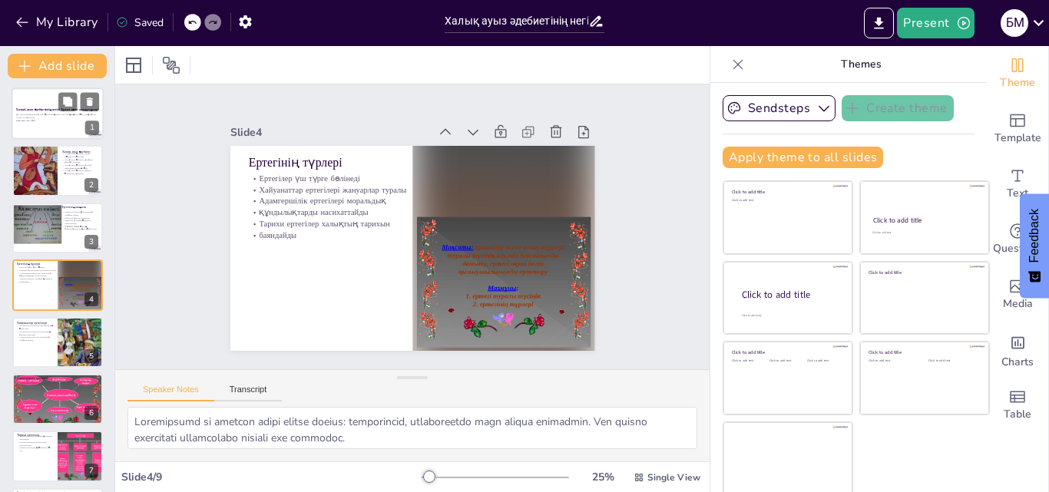
click at [41, 120] on p "Generated with [URL]" at bounding box center [57, 120] width 83 height 3
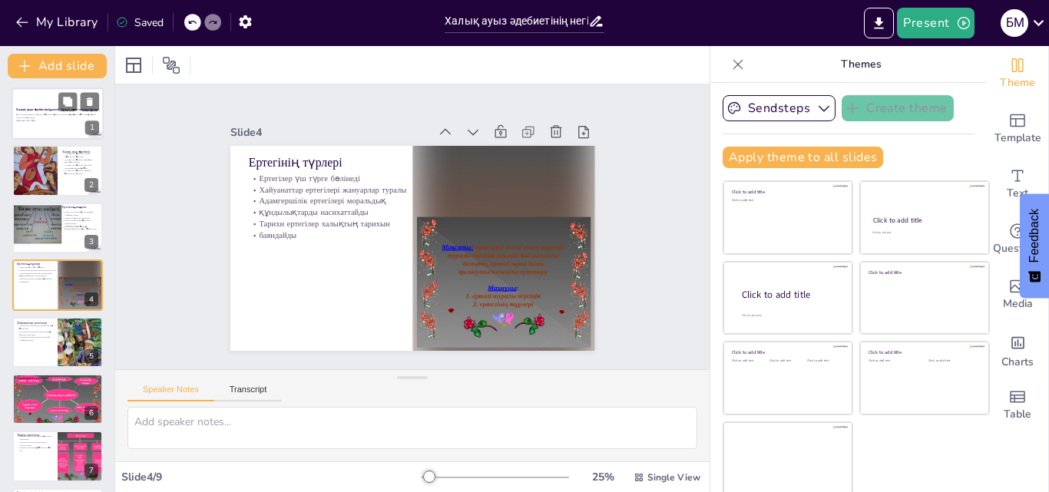
scroll to position [0, 0]
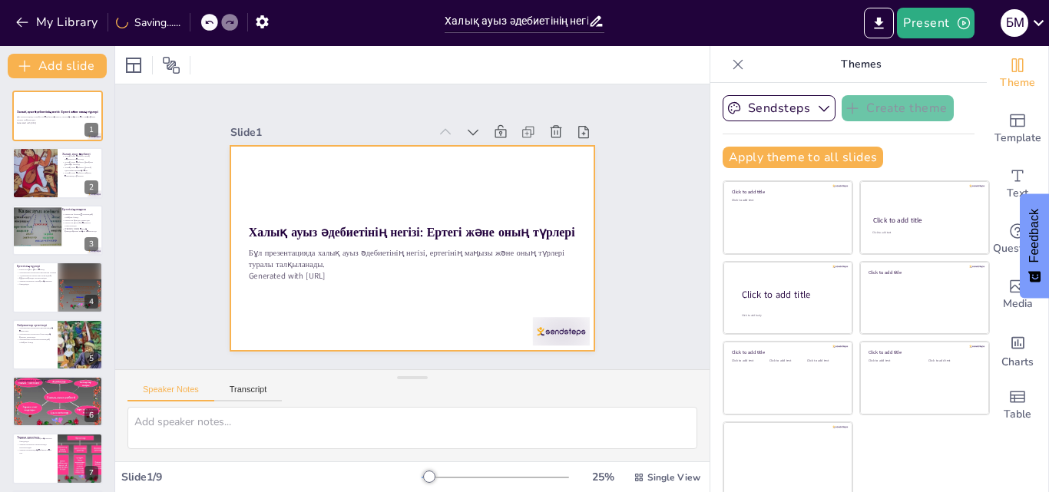
click at [316, 152] on div at bounding box center [393, 237] width 360 height 418
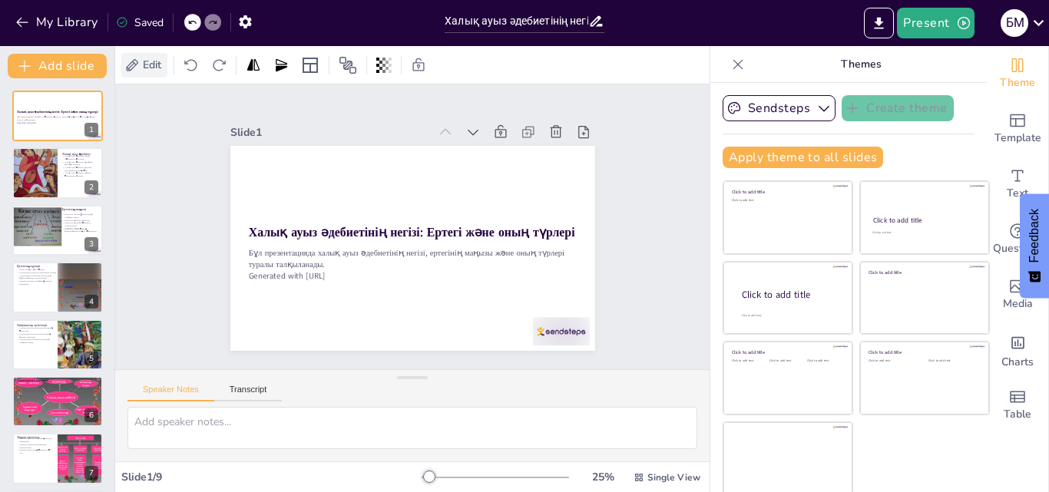
click at [137, 64] on icon at bounding box center [131, 65] width 15 height 15
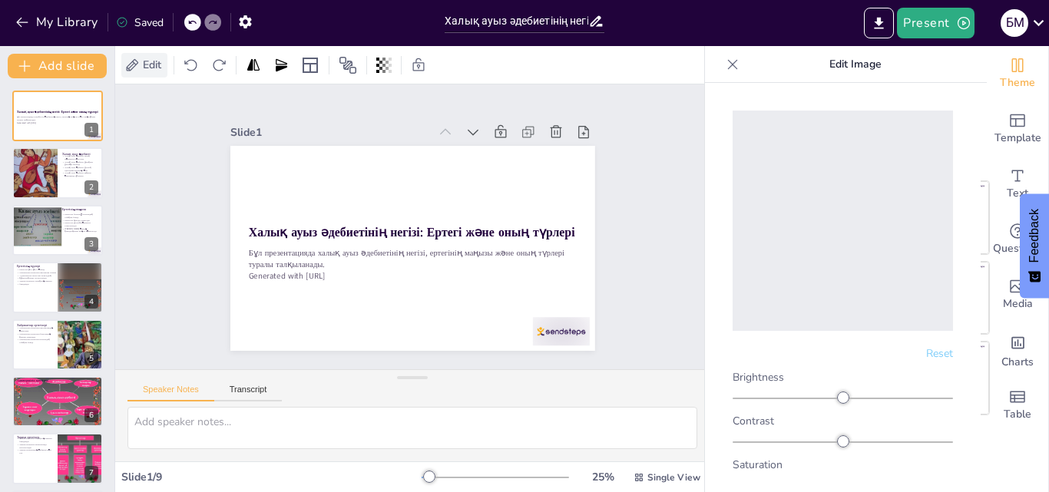
click at [133, 64] on icon at bounding box center [133, 64] width 12 height 12
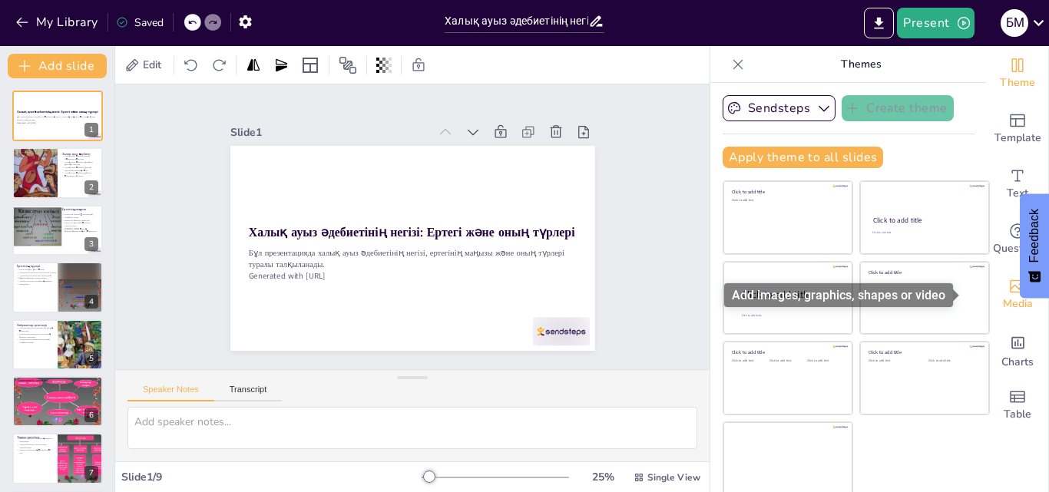
click at [1008, 286] on icon "Add images, graphics, shapes or video" at bounding box center [1017, 286] width 18 height 18
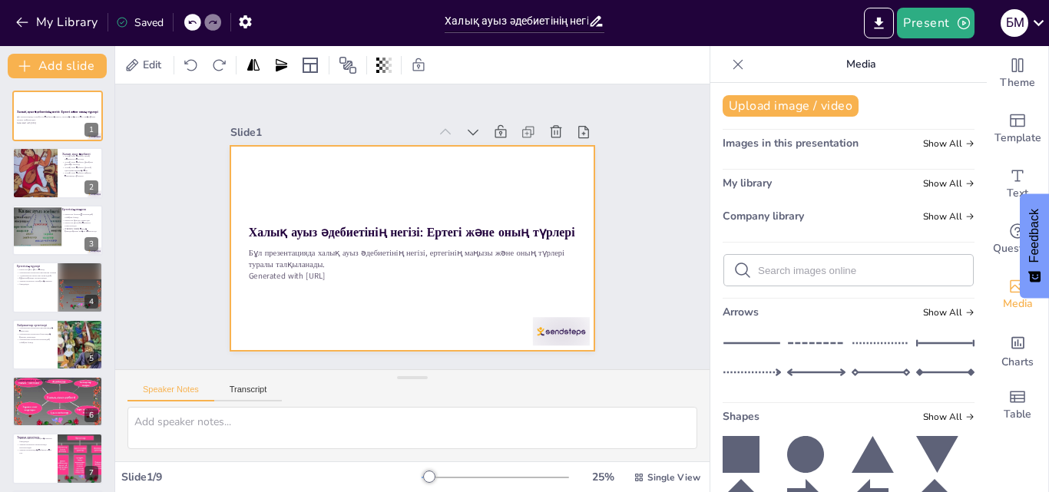
click at [385, 180] on div at bounding box center [396, 242] width 396 height 408
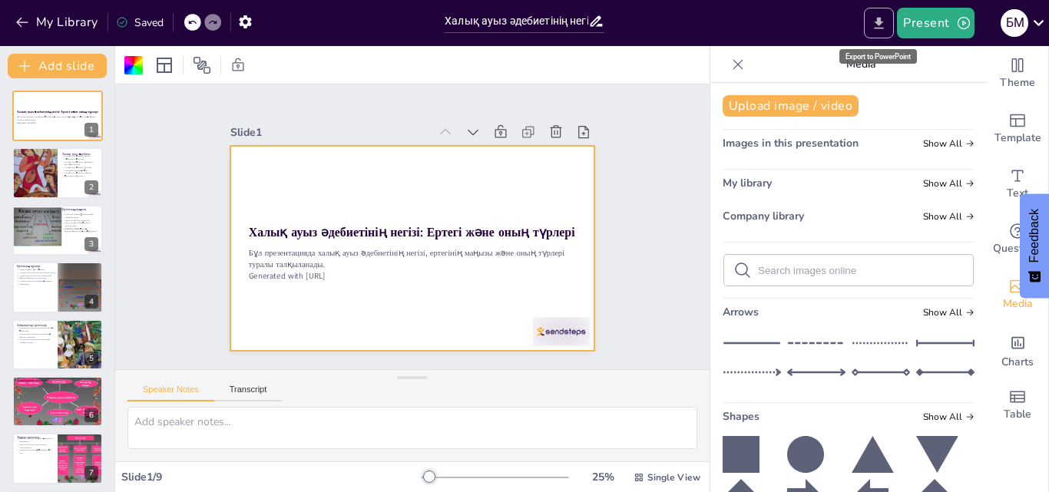
click at [873, 21] on icon "Export to PowerPoint" at bounding box center [878, 23] width 16 height 16
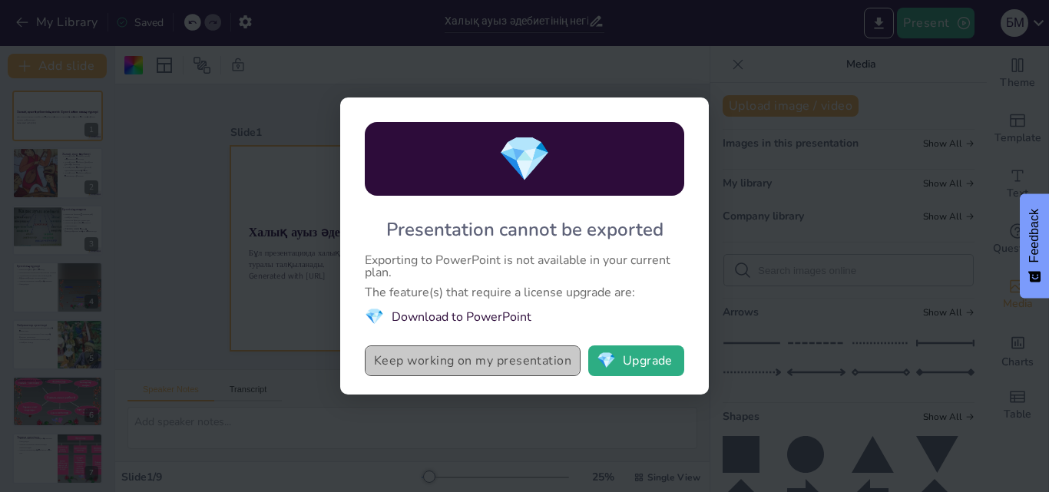
click at [530, 361] on button "Keep working on my presentation" at bounding box center [473, 360] width 216 height 31
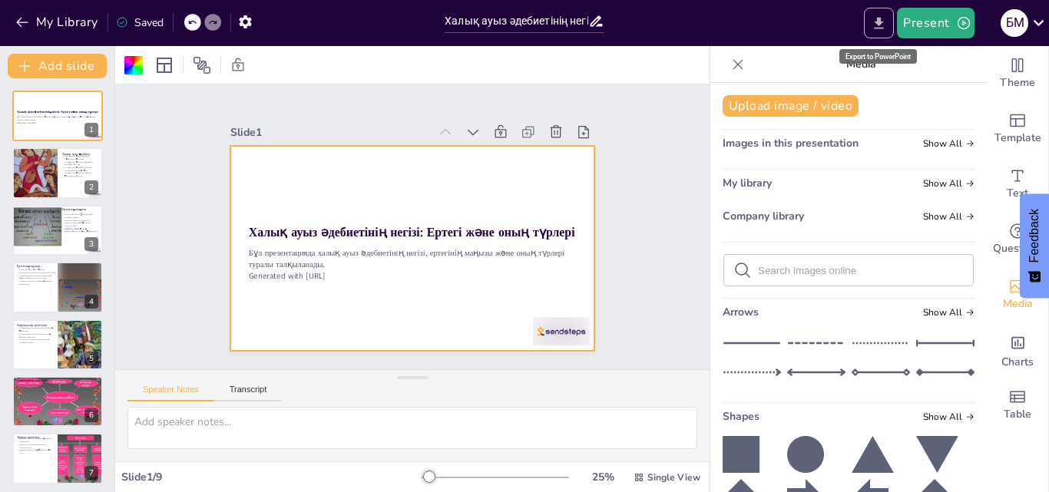
click at [887, 29] on icon "Export to PowerPoint" at bounding box center [878, 23] width 16 height 16
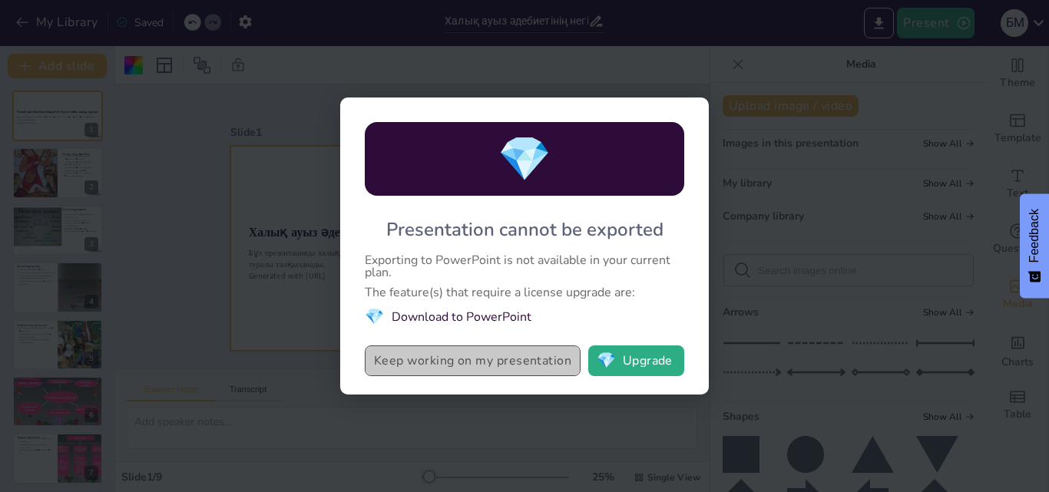
click at [405, 360] on button "Keep working on my presentation" at bounding box center [473, 360] width 216 height 31
